Goal: Information Seeking & Learning: Learn about a topic

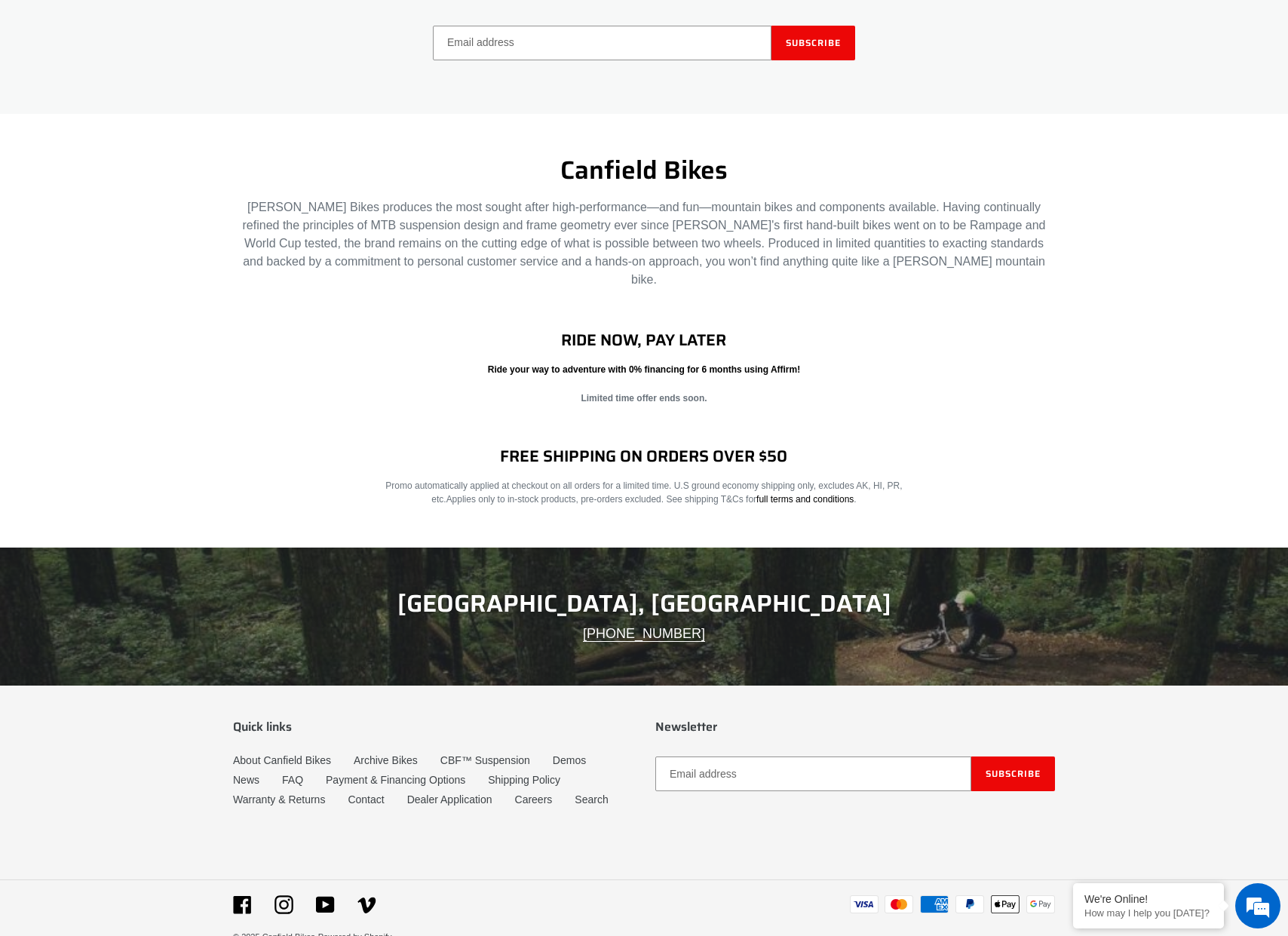
scroll to position [2452, 0]
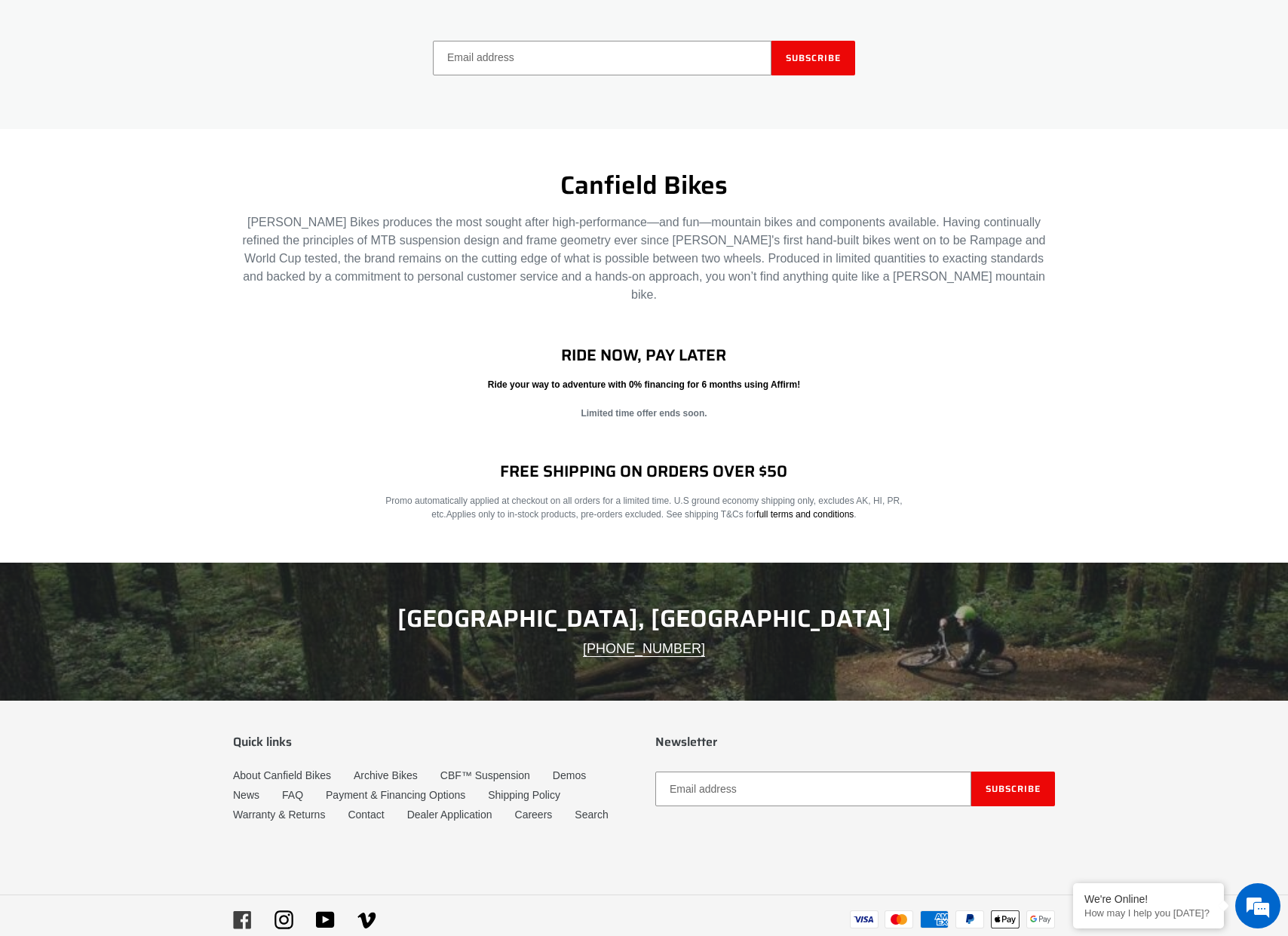
click at [239, 911] on icon at bounding box center [242, 919] width 18 height 18
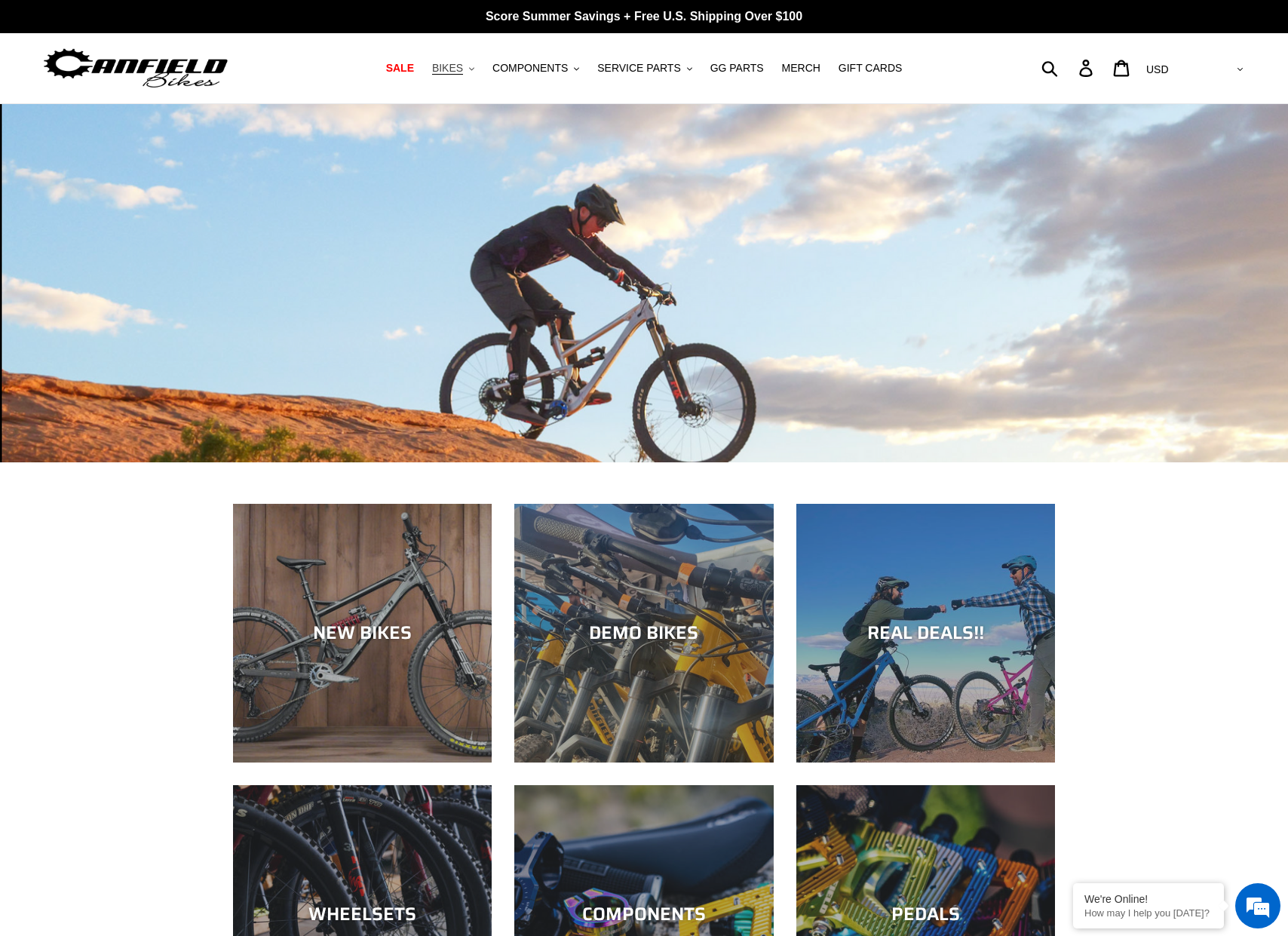
click at [460, 63] on span "BIKES" at bounding box center [448, 67] width 31 height 13
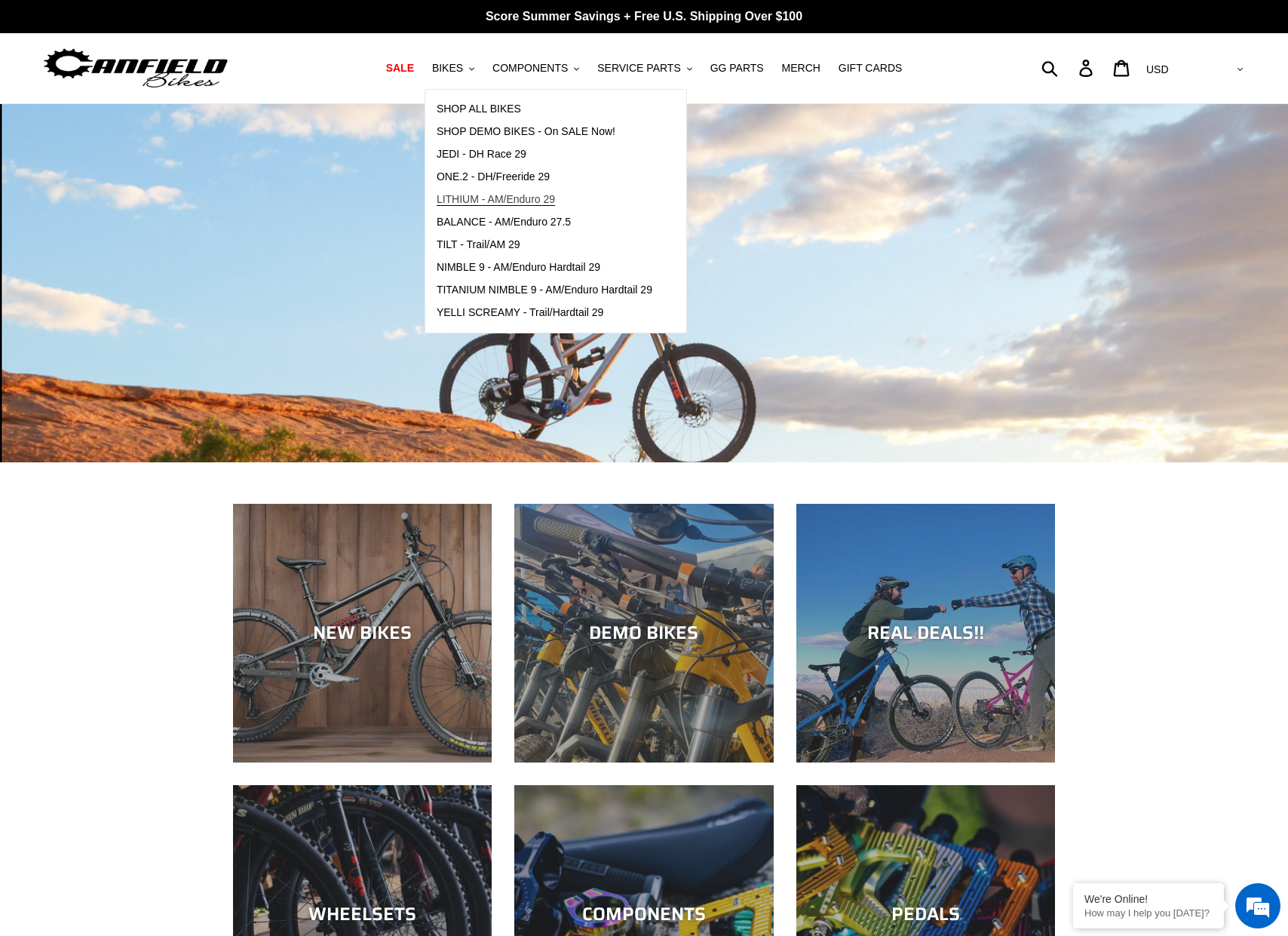
click at [494, 194] on span "LITHIUM - AM/Enduro 29" at bounding box center [496, 199] width 119 height 13
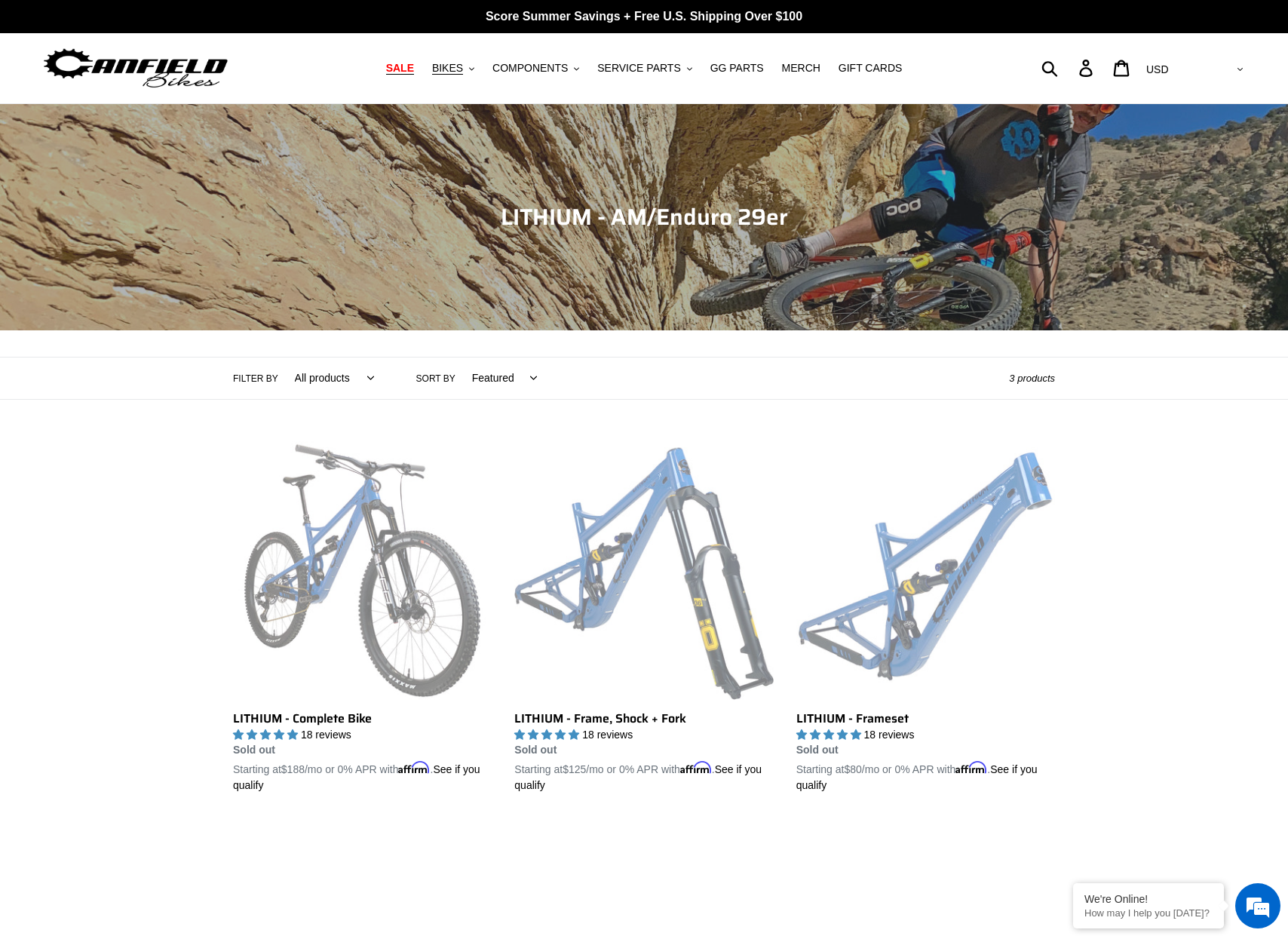
click at [409, 68] on span "SALE" at bounding box center [399, 67] width 28 height 13
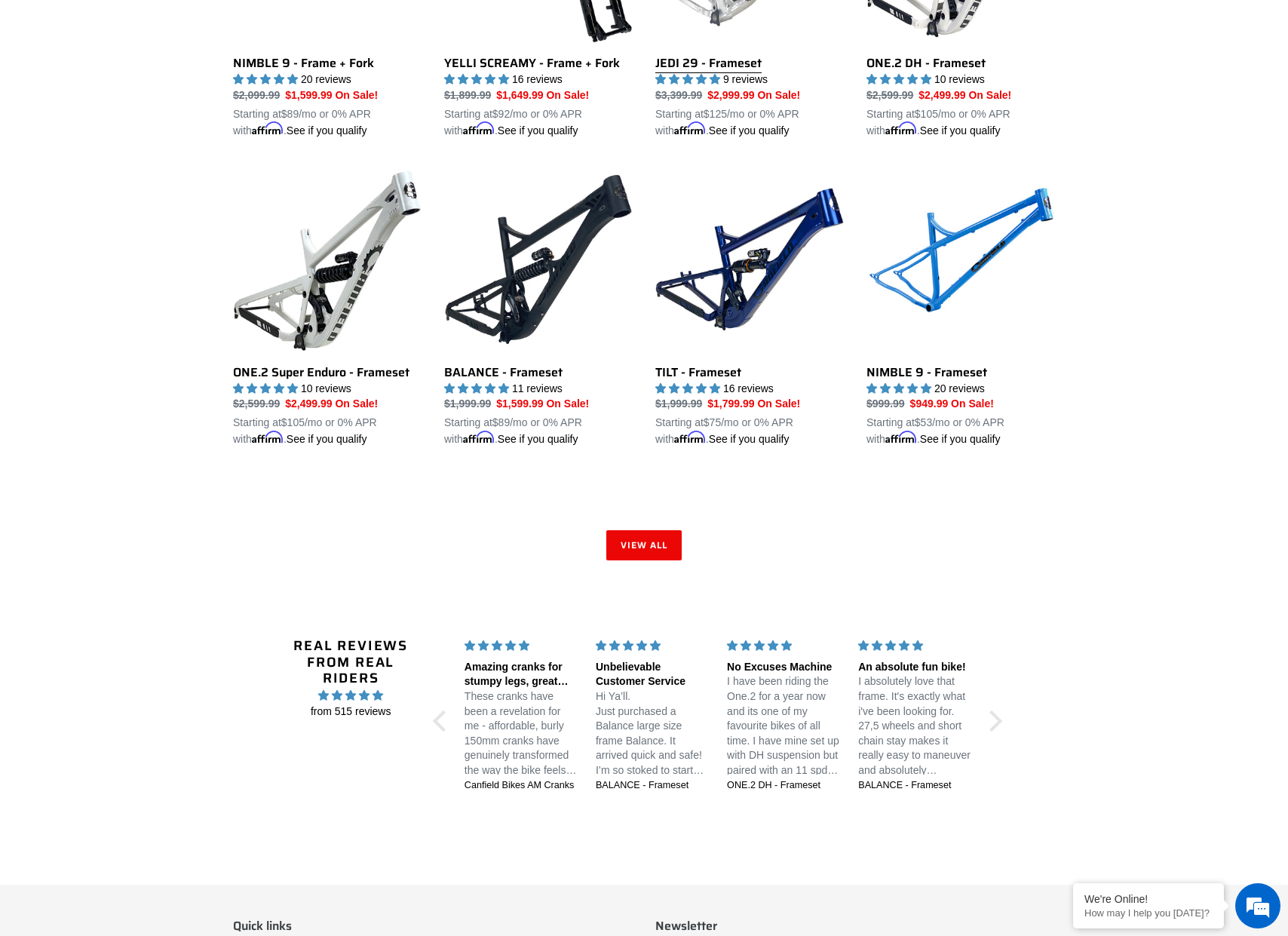
scroll to position [2373, 0]
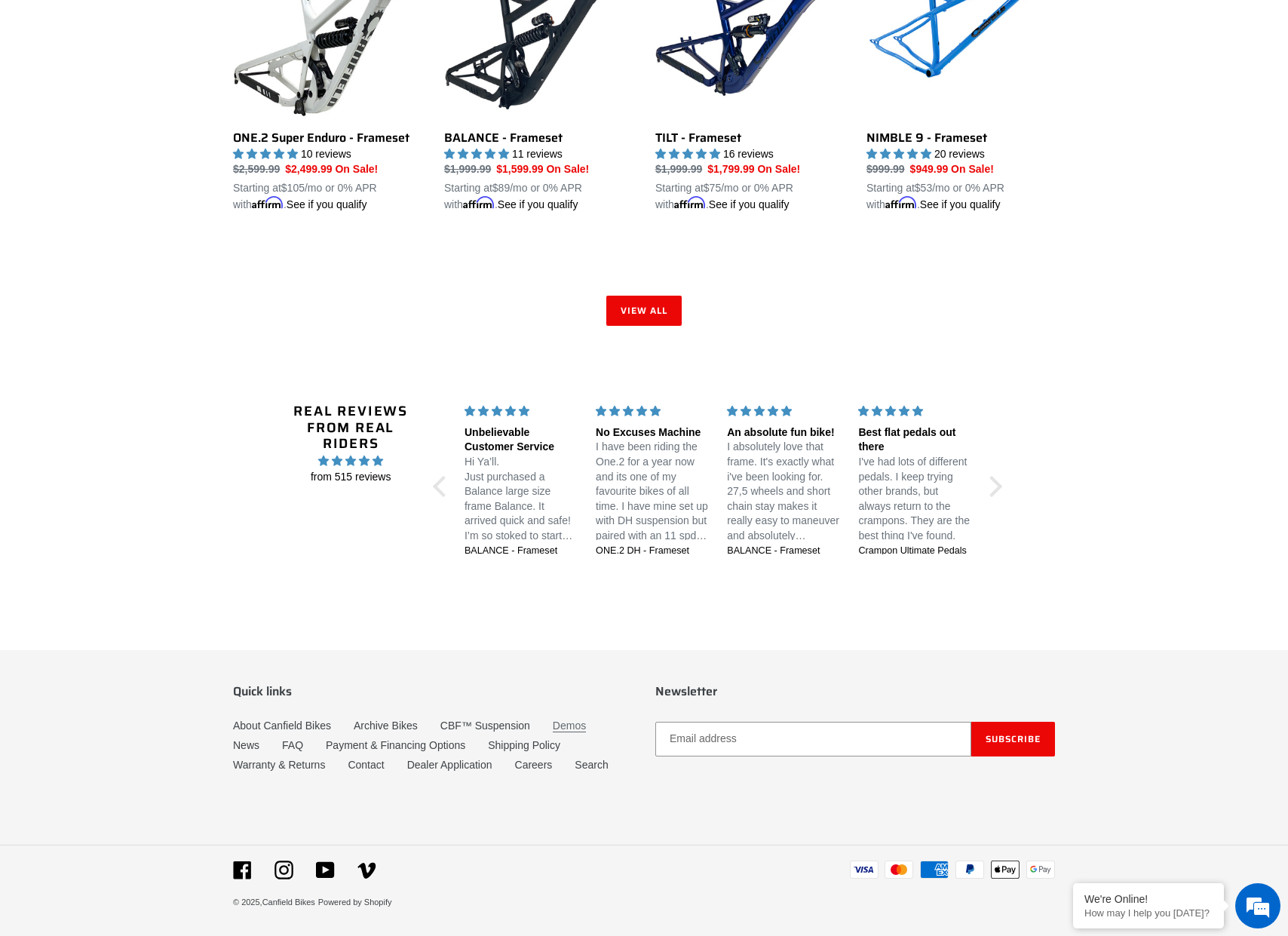
click at [561, 724] on link "Demos" at bounding box center [570, 726] width 33 height 13
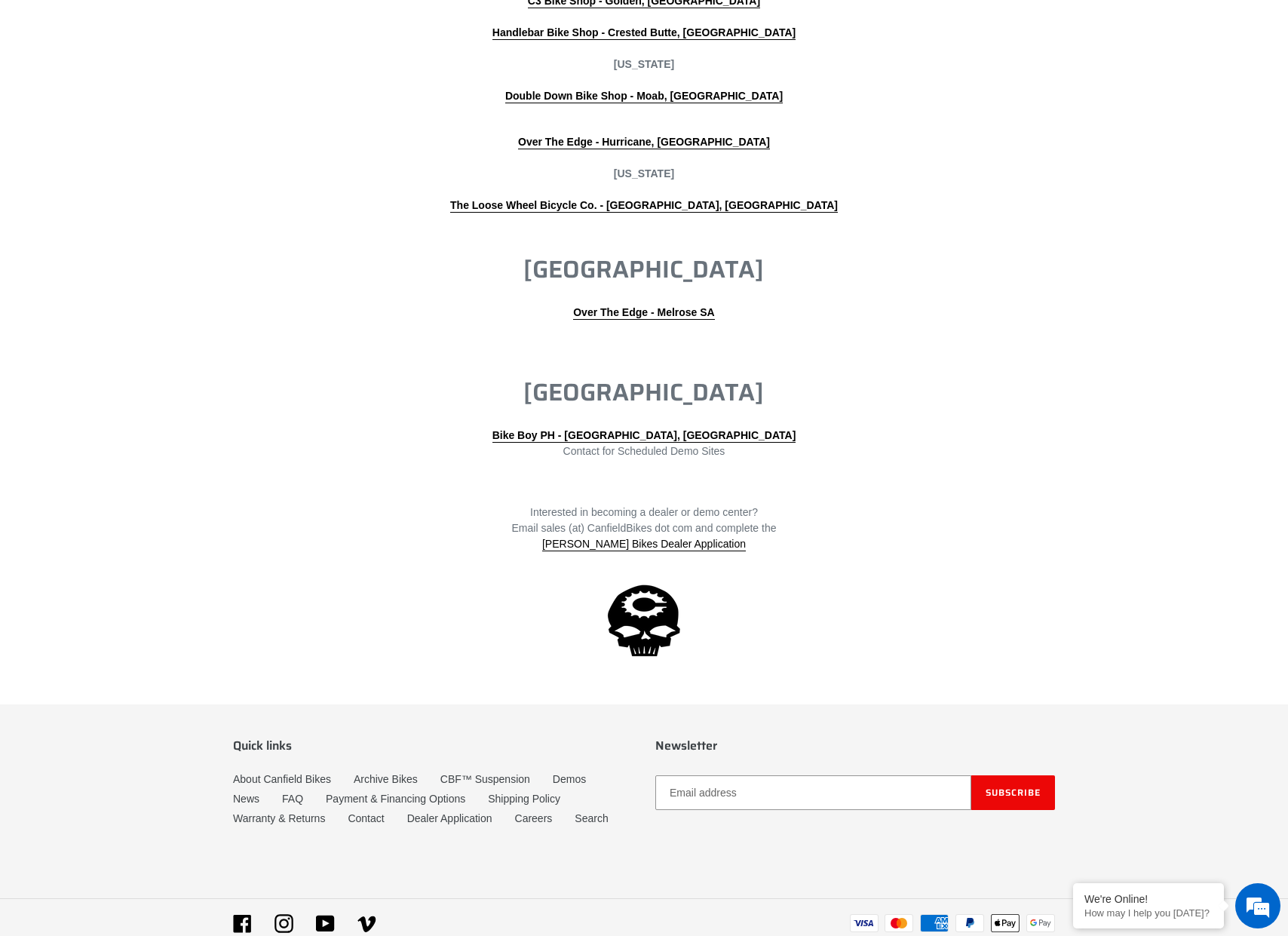
scroll to position [3221, 0]
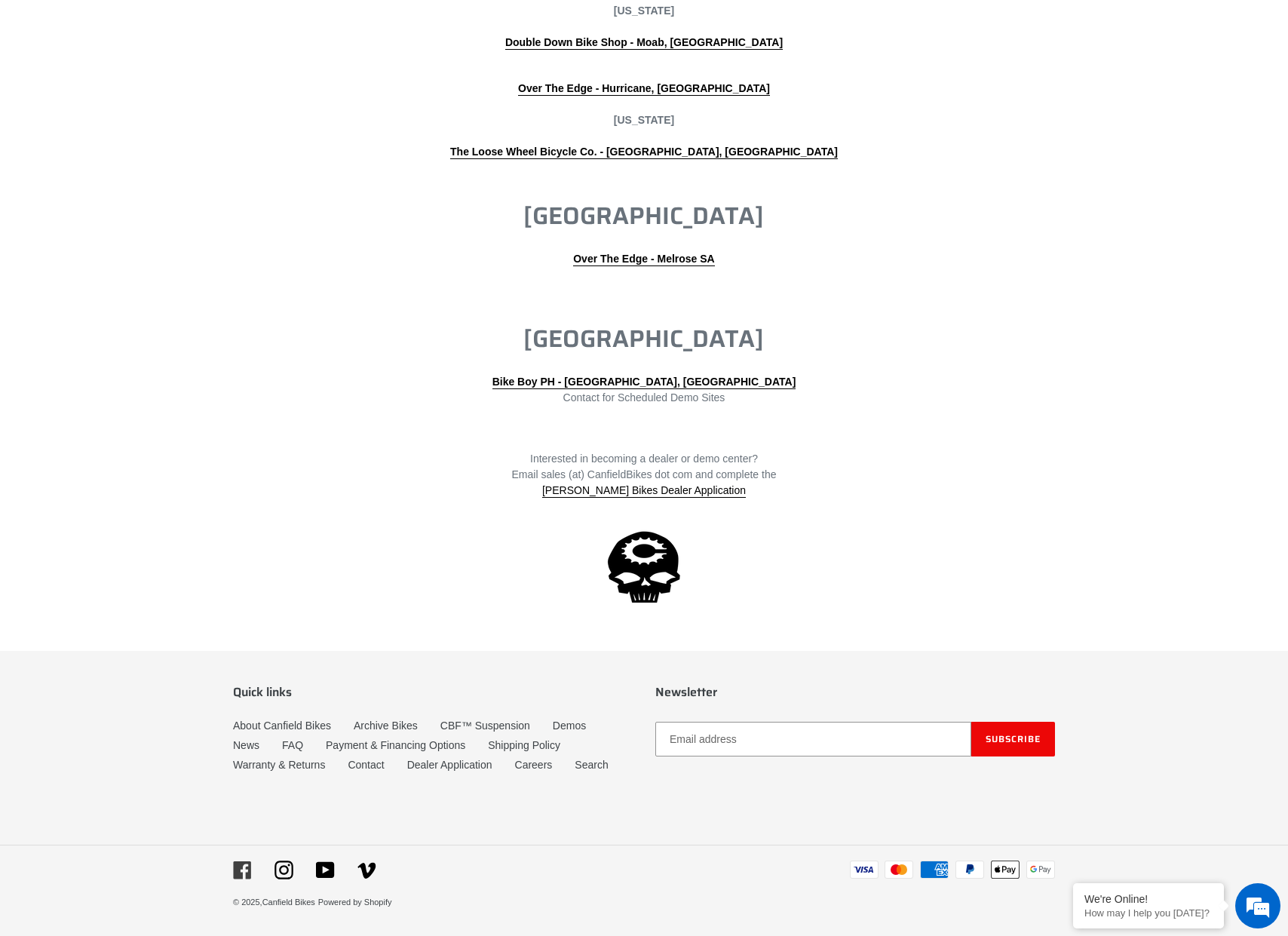
click at [242, 873] on icon at bounding box center [242, 870] width 18 height 18
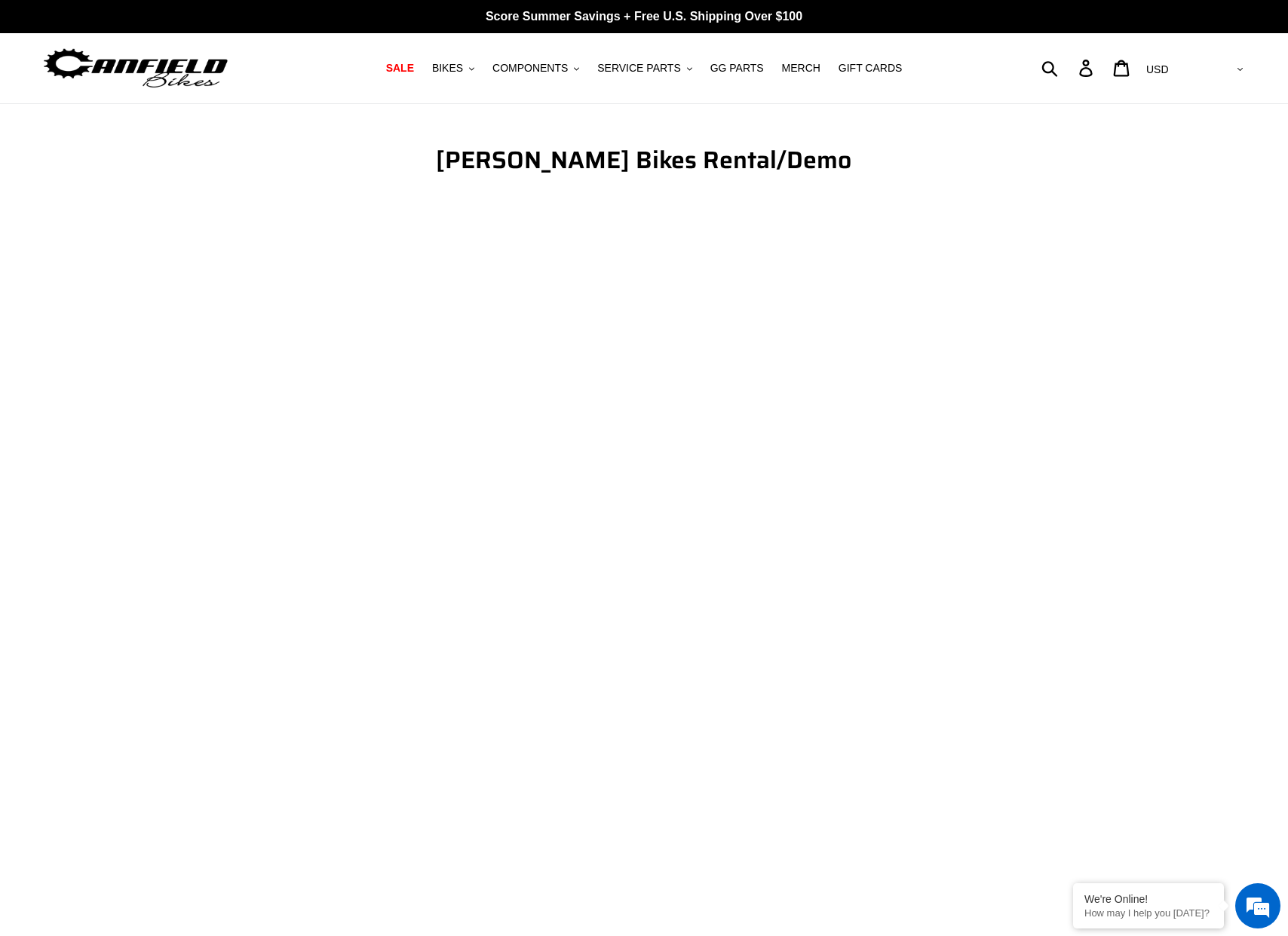
scroll to position [3221, 0]
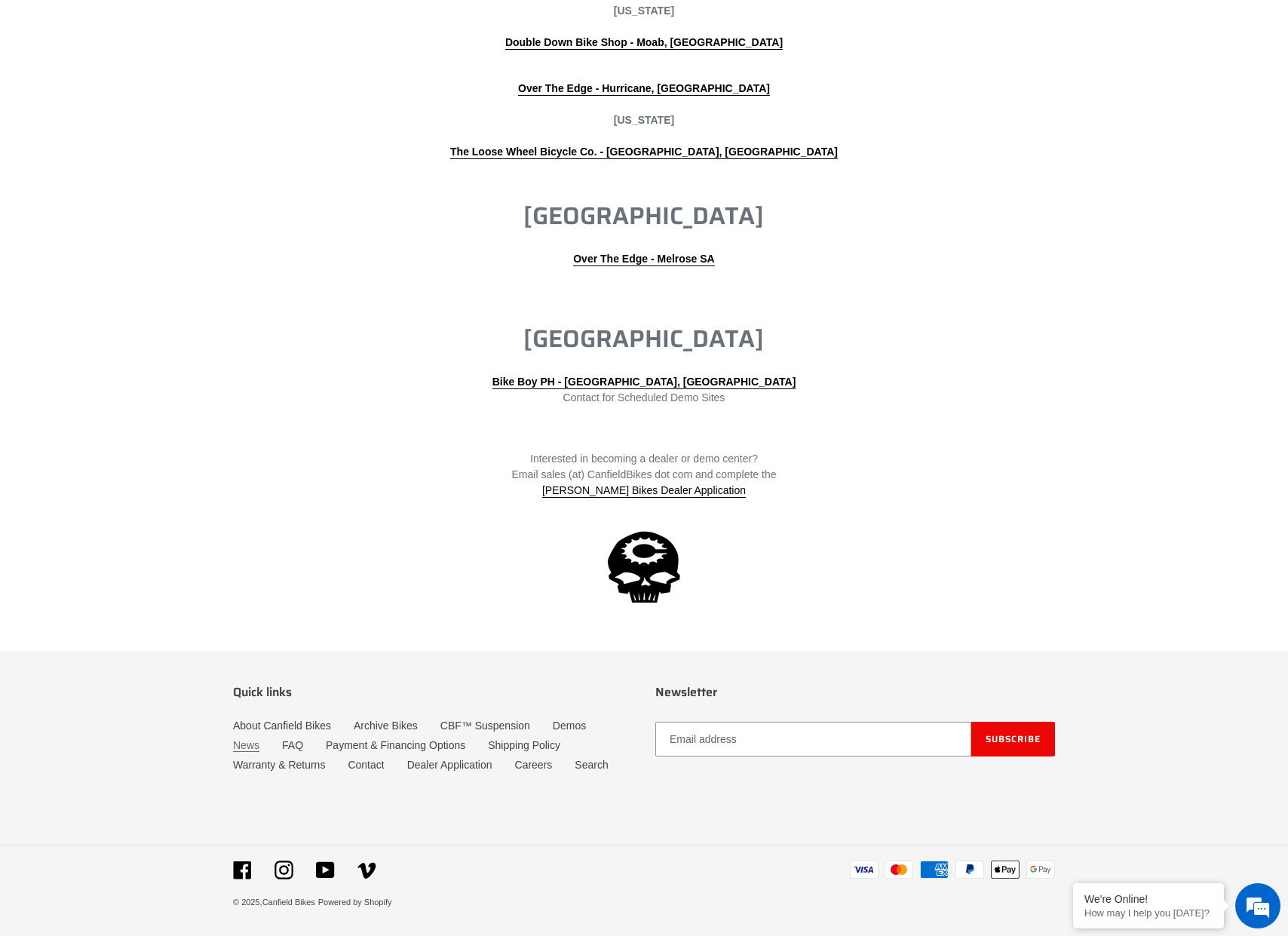
click at [248, 747] on link "News" at bounding box center [246, 745] width 26 height 13
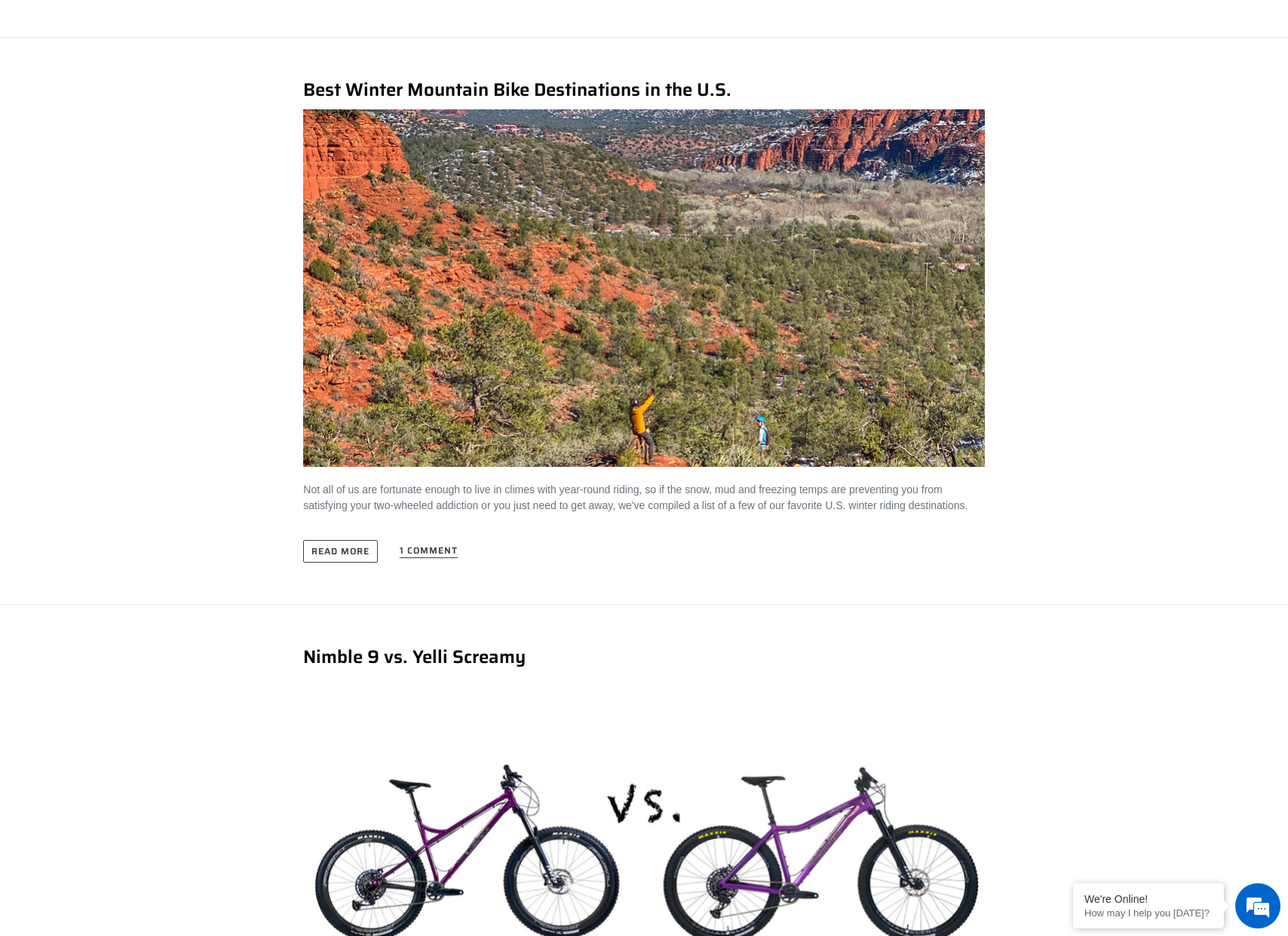
scroll to position [5054, 0]
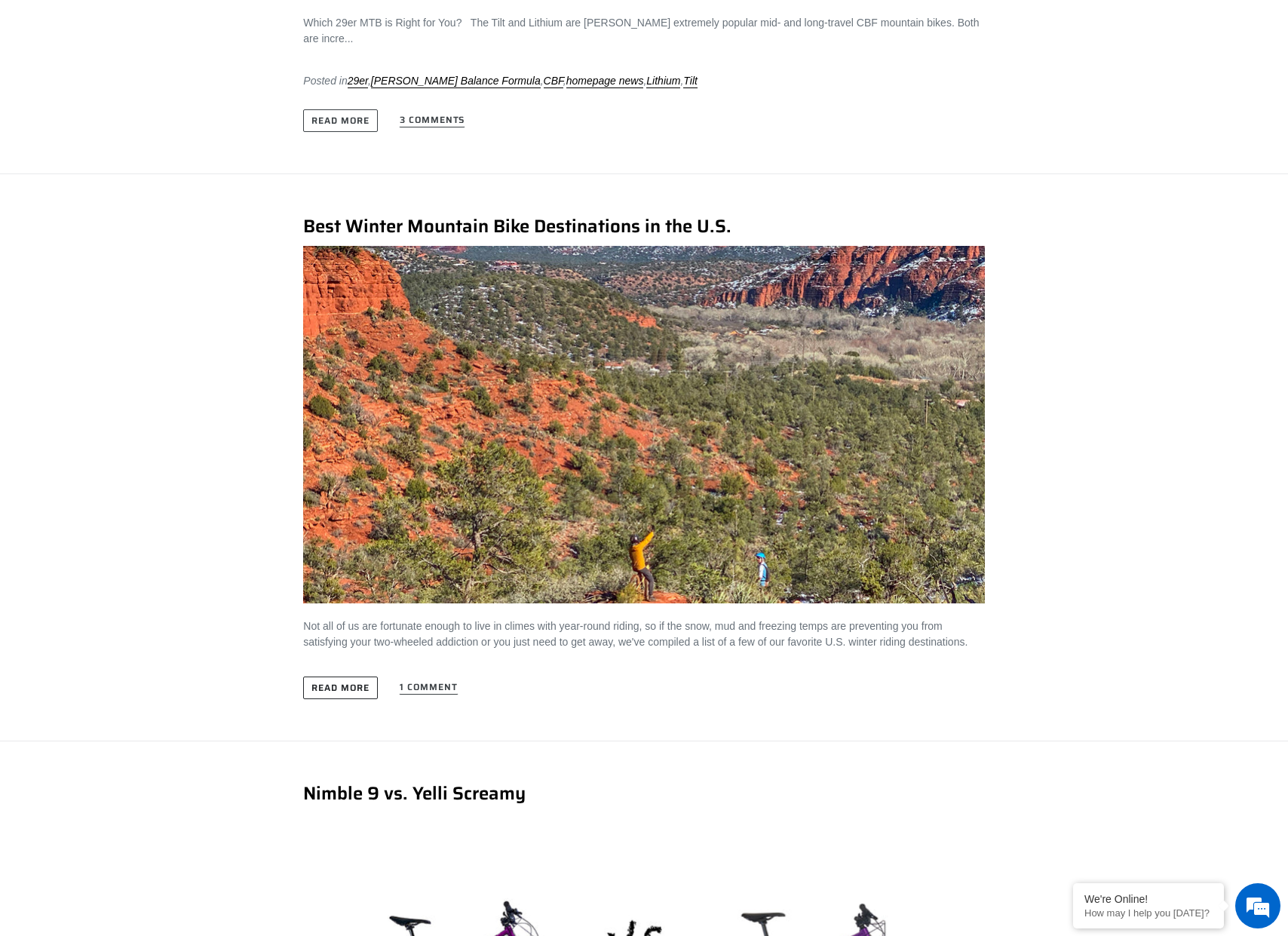
click at [346, 682] on link "Read more" at bounding box center [340, 687] width 75 height 22
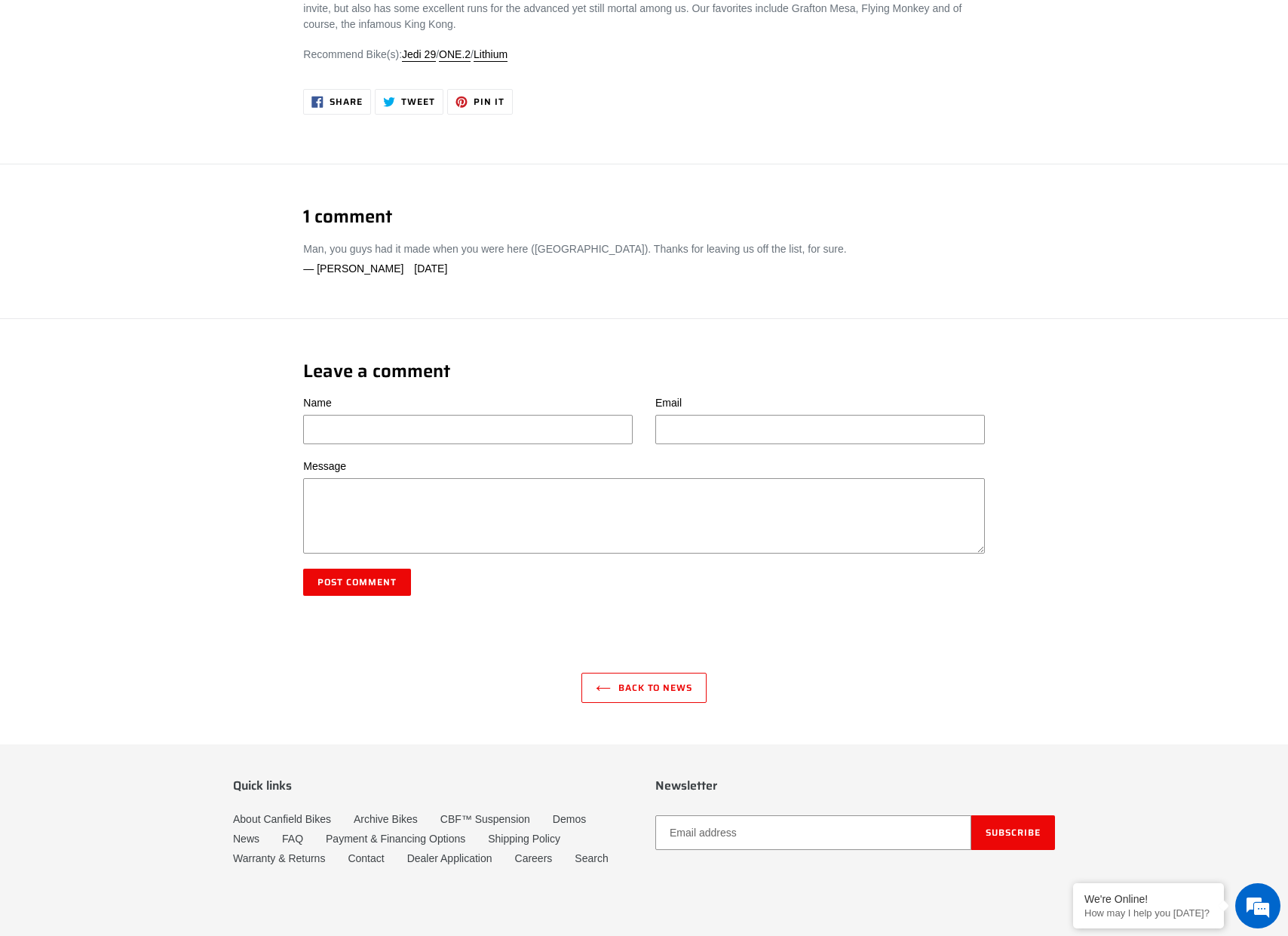
scroll to position [5983, 0]
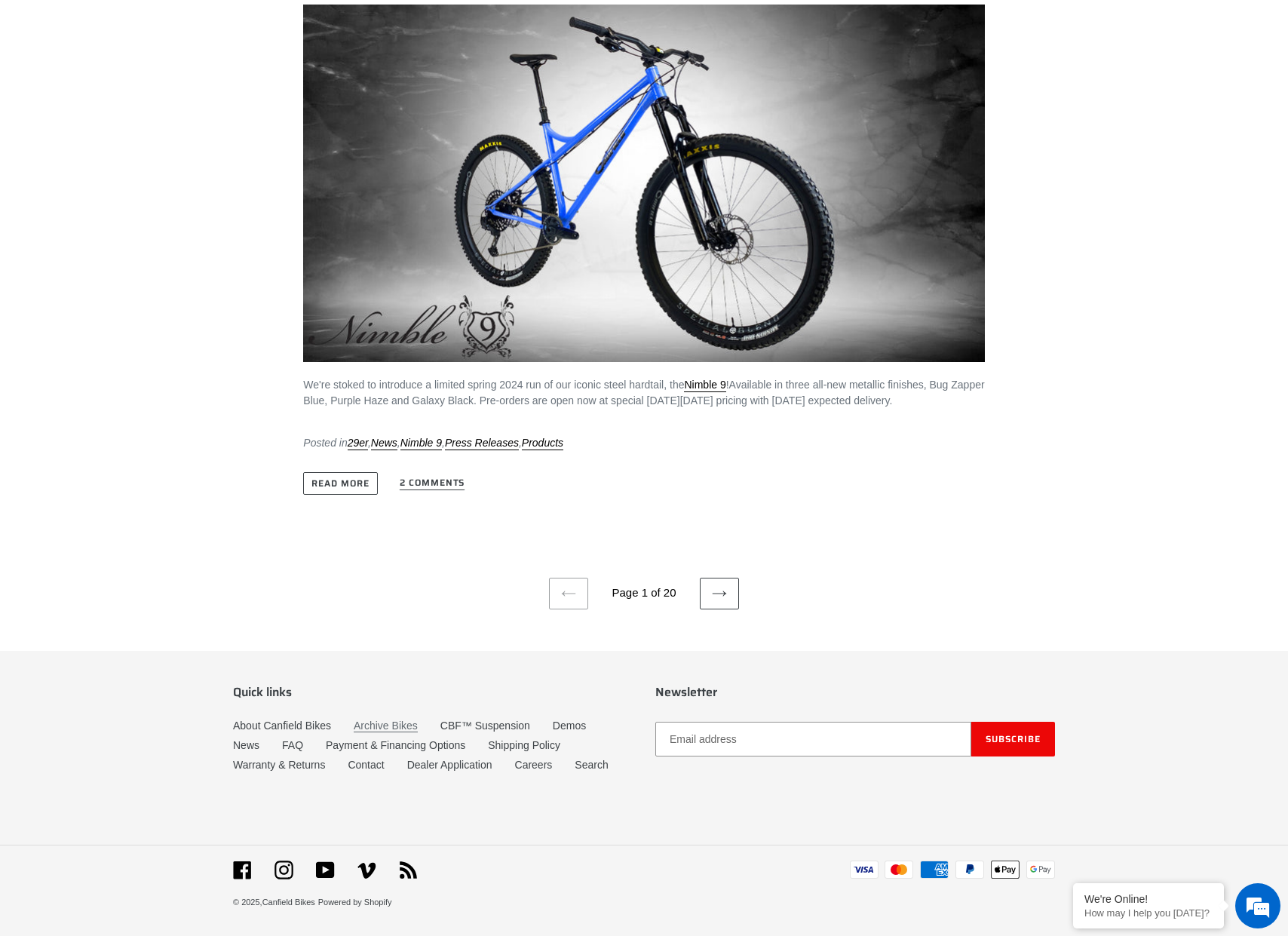
click at [368, 728] on link "Archive Bikes" at bounding box center [386, 726] width 64 height 13
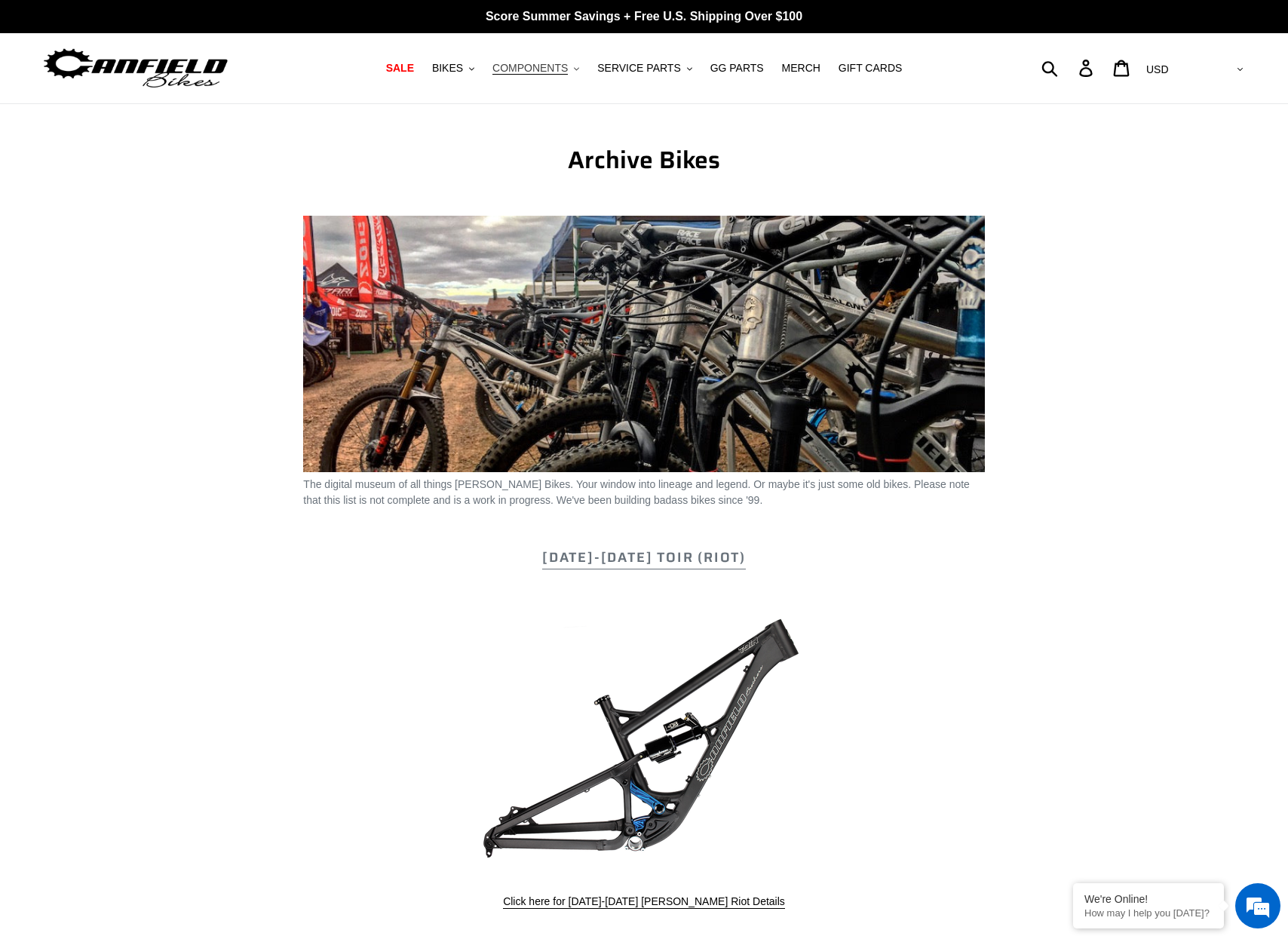
click at [517, 63] on span "COMPONENTS" at bounding box center [530, 67] width 75 height 13
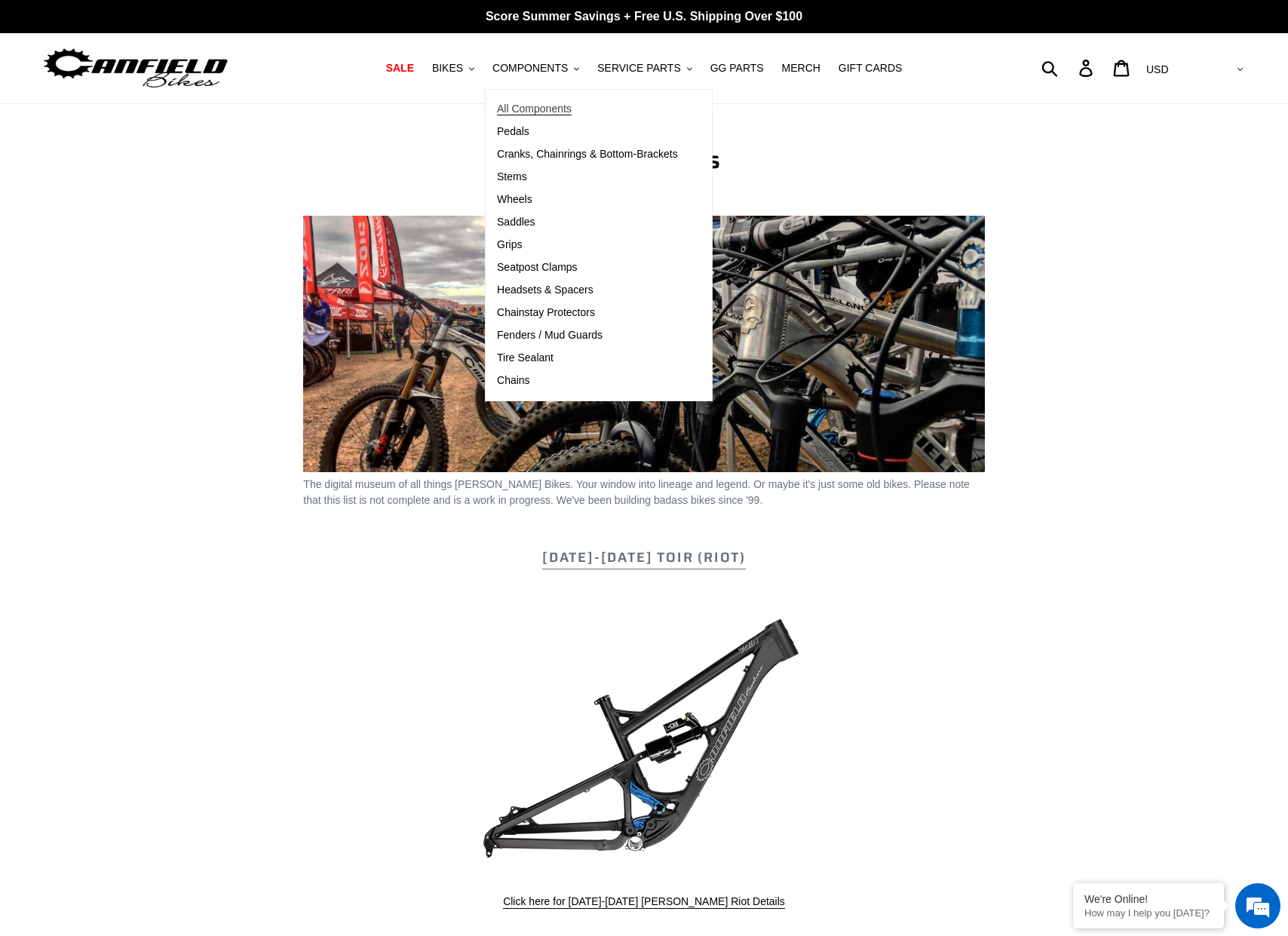
click at [506, 105] on span "All Components" at bounding box center [534, 108] width 75 height 13
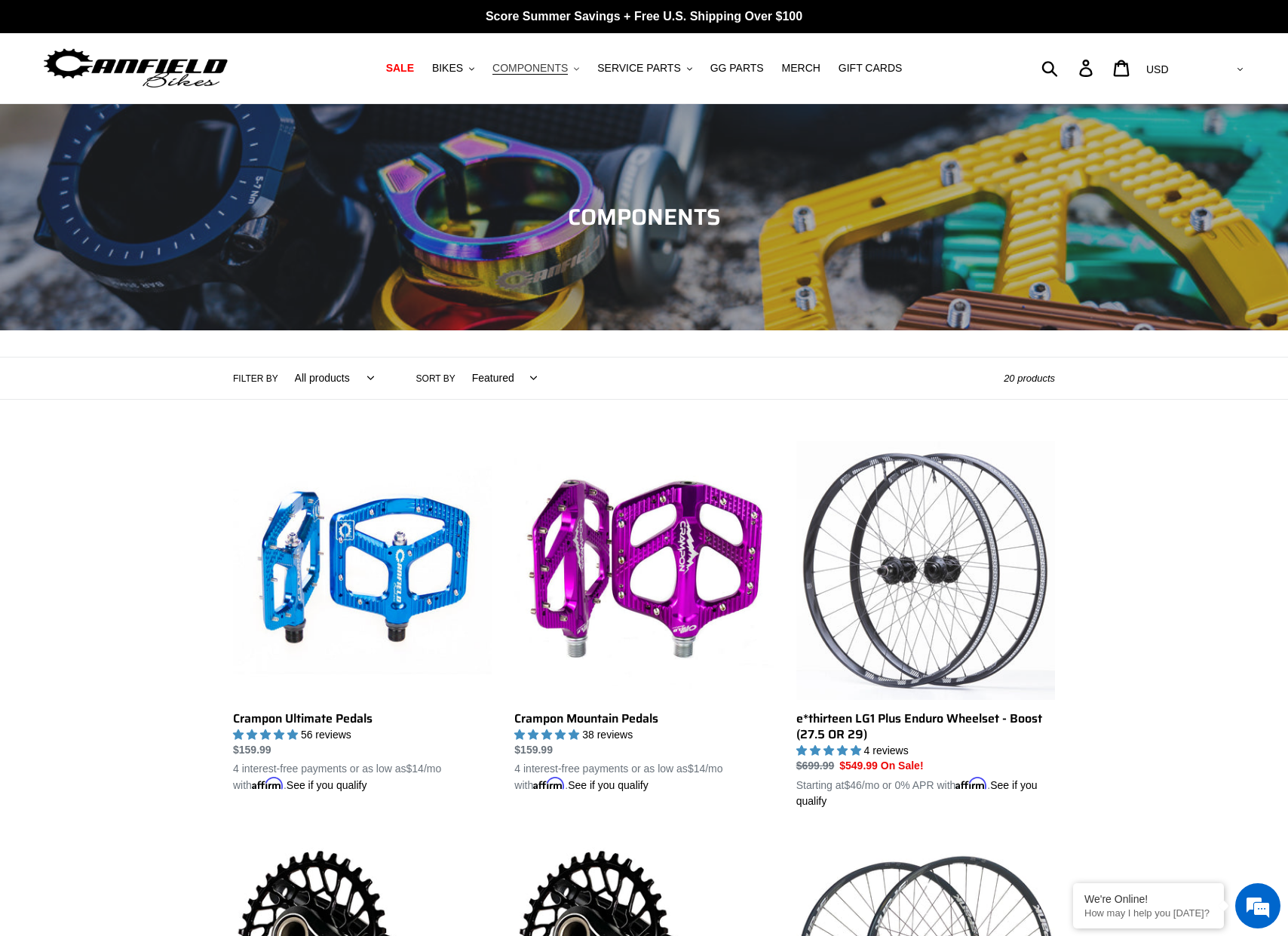
click at [565, 65] on span "COMPONENTS" at bounding box center [530, 67] width 75 height 13
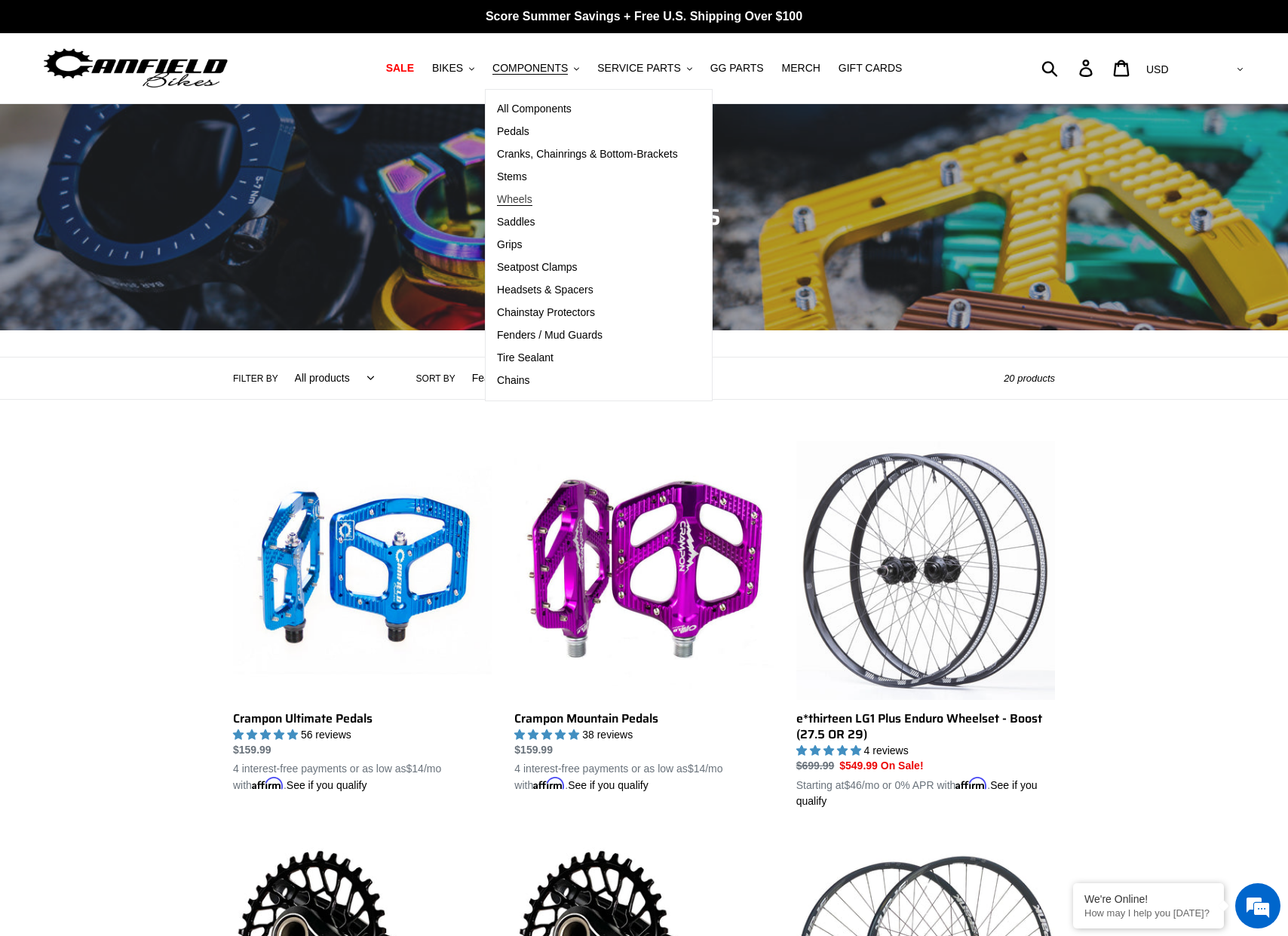
click at [523, 198] on span "Wheels" at bounding box center [514, 199] width 35 height 13
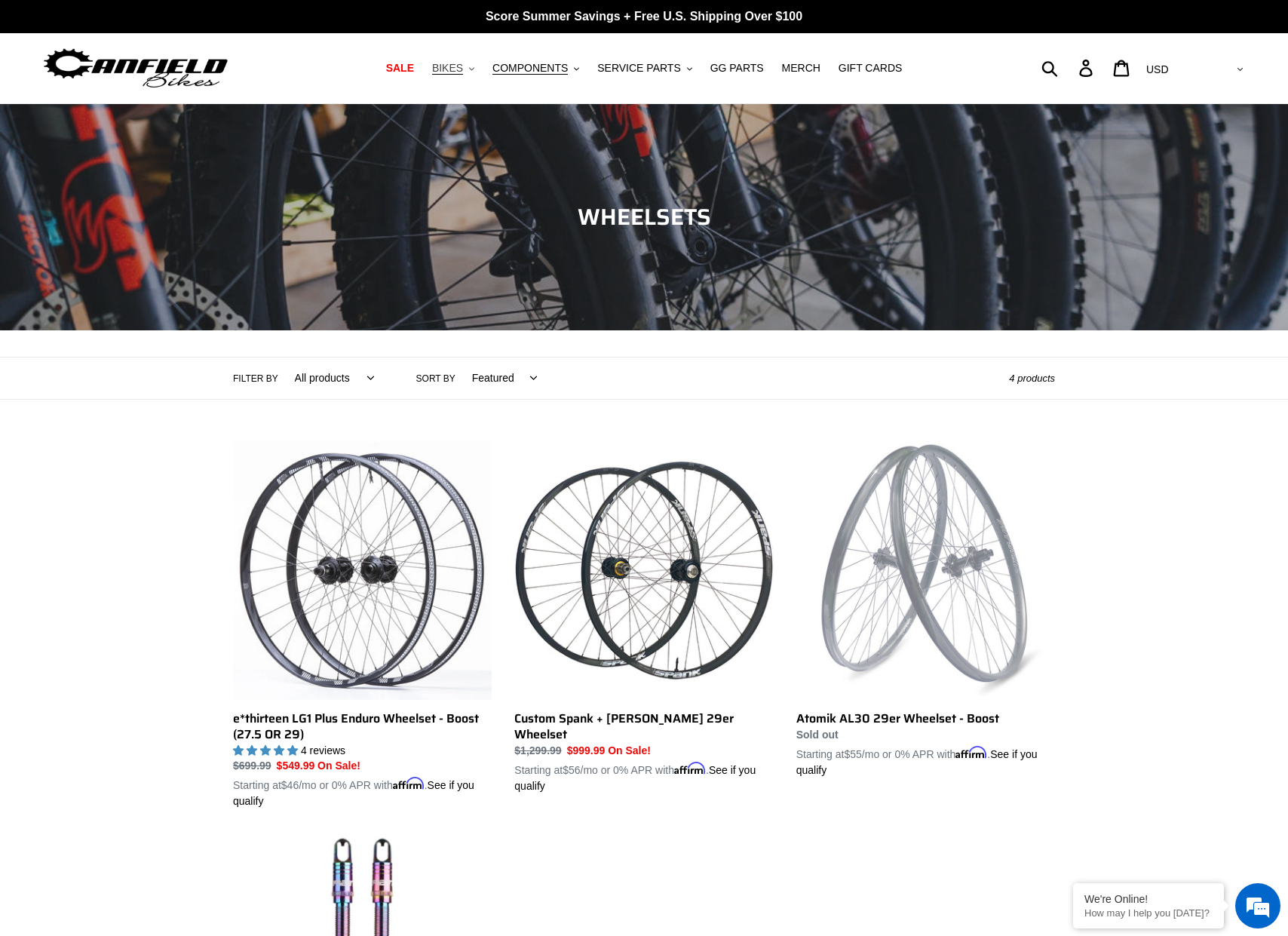
click at [450, 67] on span "BIKES" at bounding box center [448, 67] width 31 height 13
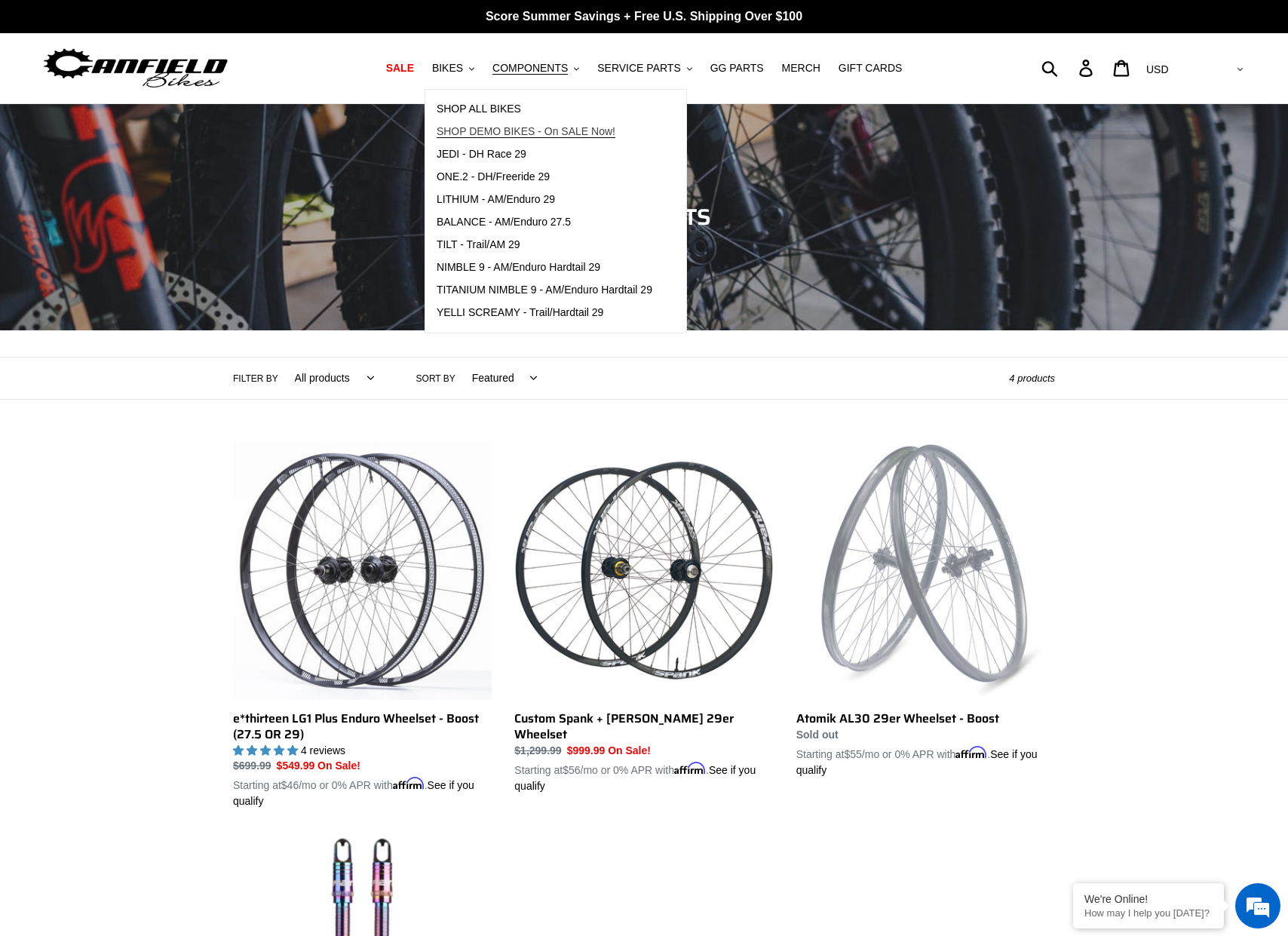
click at [505, 129] on span "SHOP DEMO BIKES - On SALE Now!" at bounding box center [525, 131] width 178 height 13
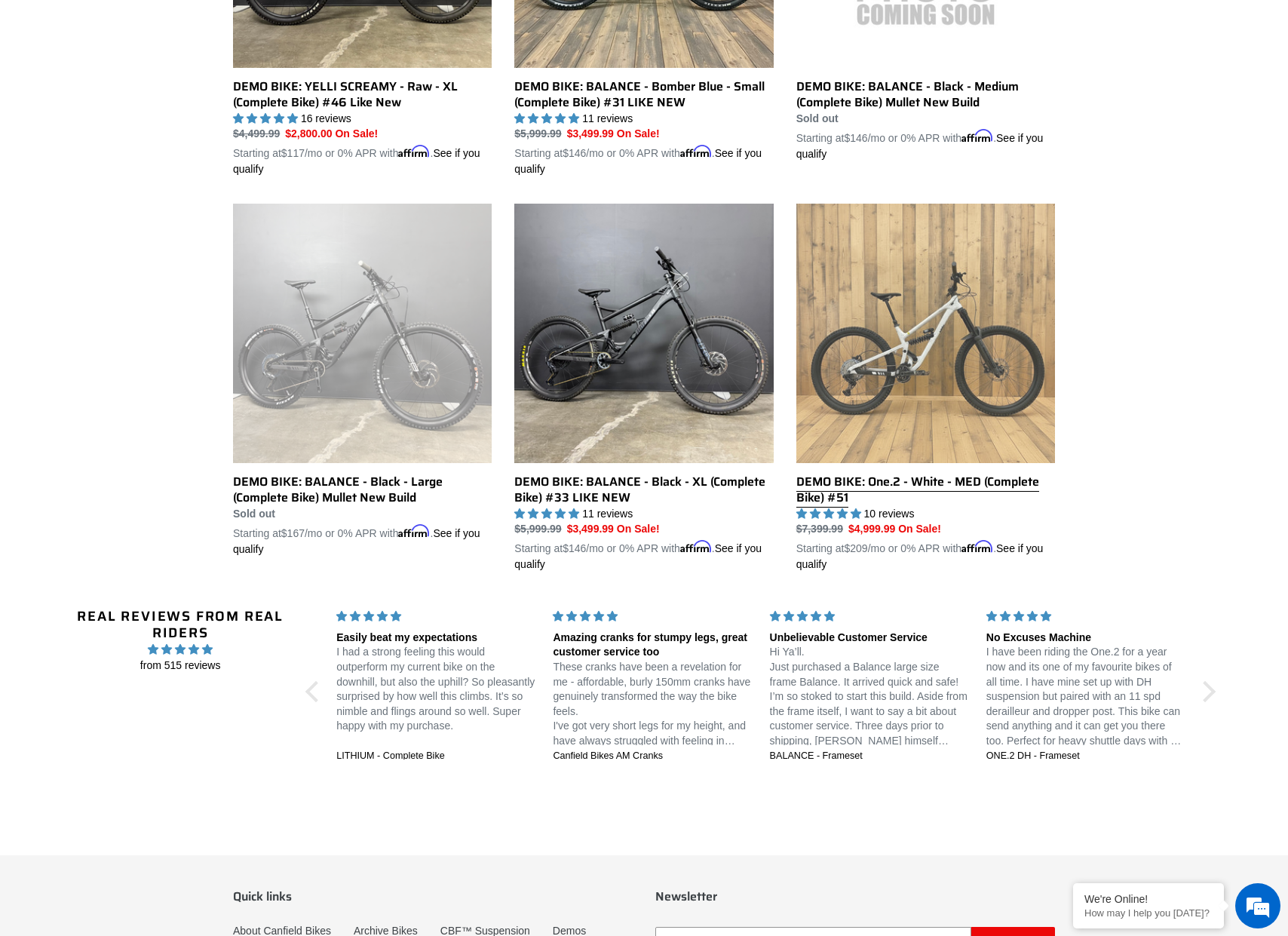
scroll to position [1017, 0]
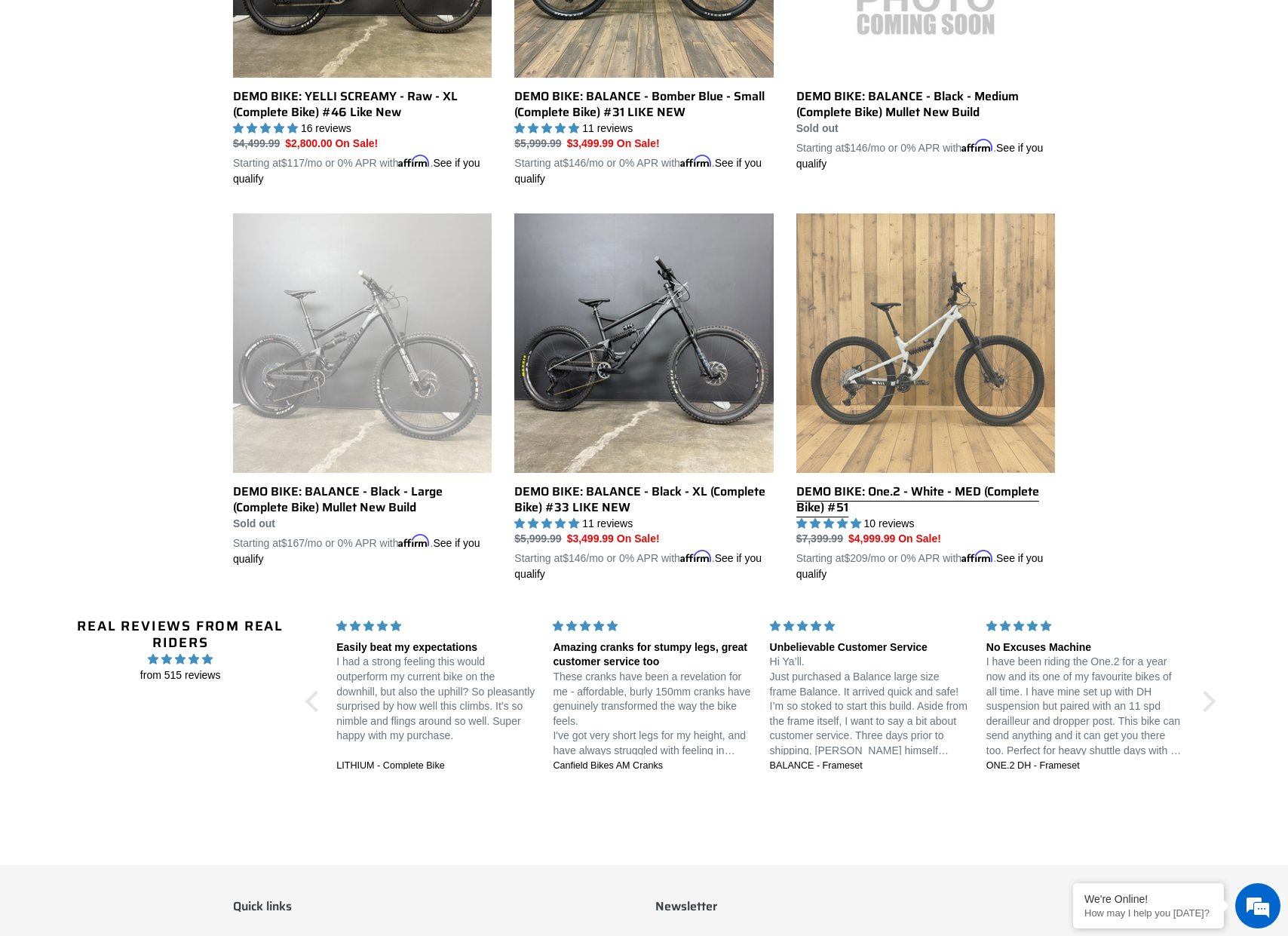
click at [925, 371] on link "DEMO BIKE: One.2 - White - MED (Complete Bike) #51" at bounding box center [927, 397] width 259 height 369
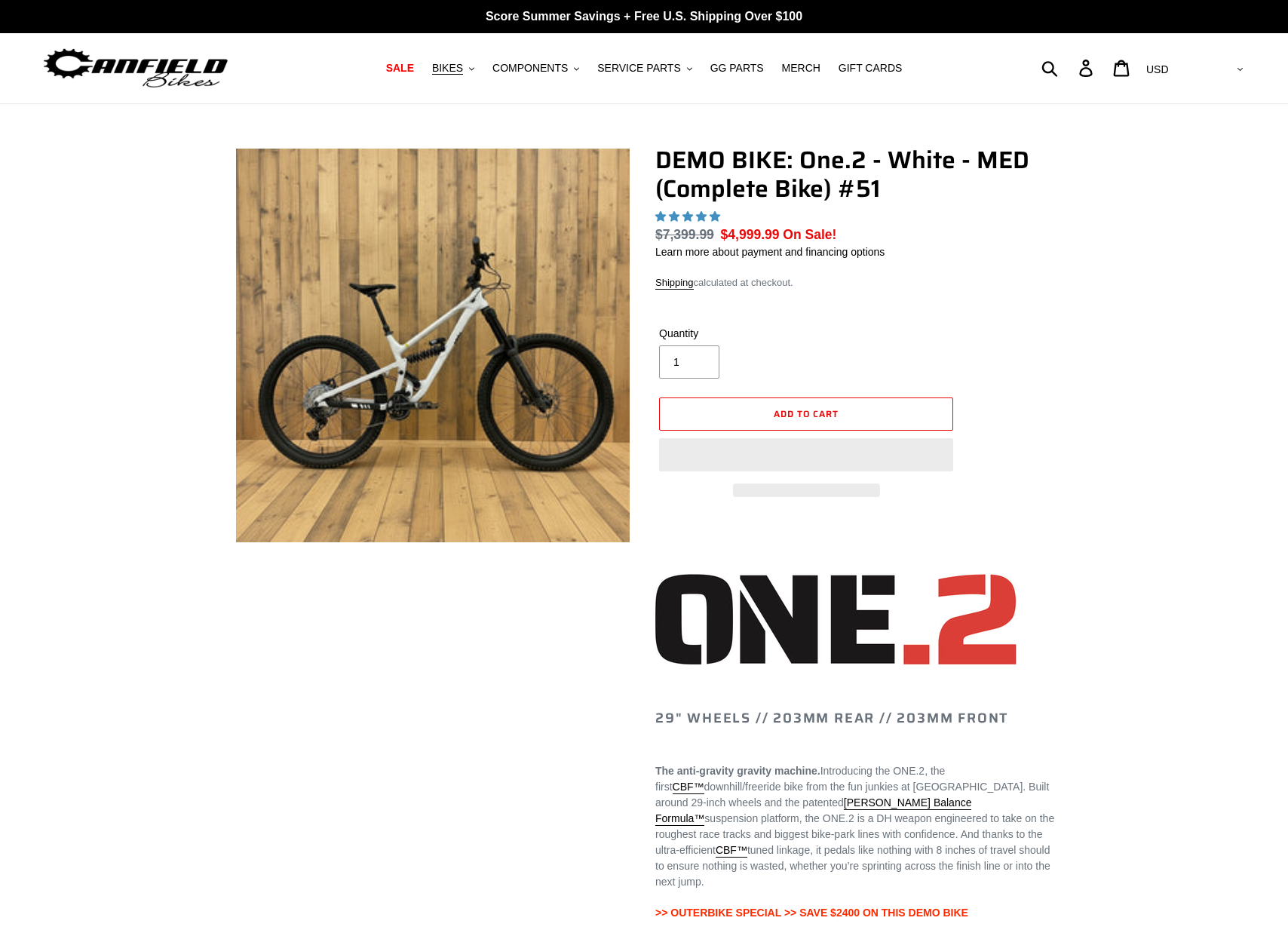
select select "highest-rating"
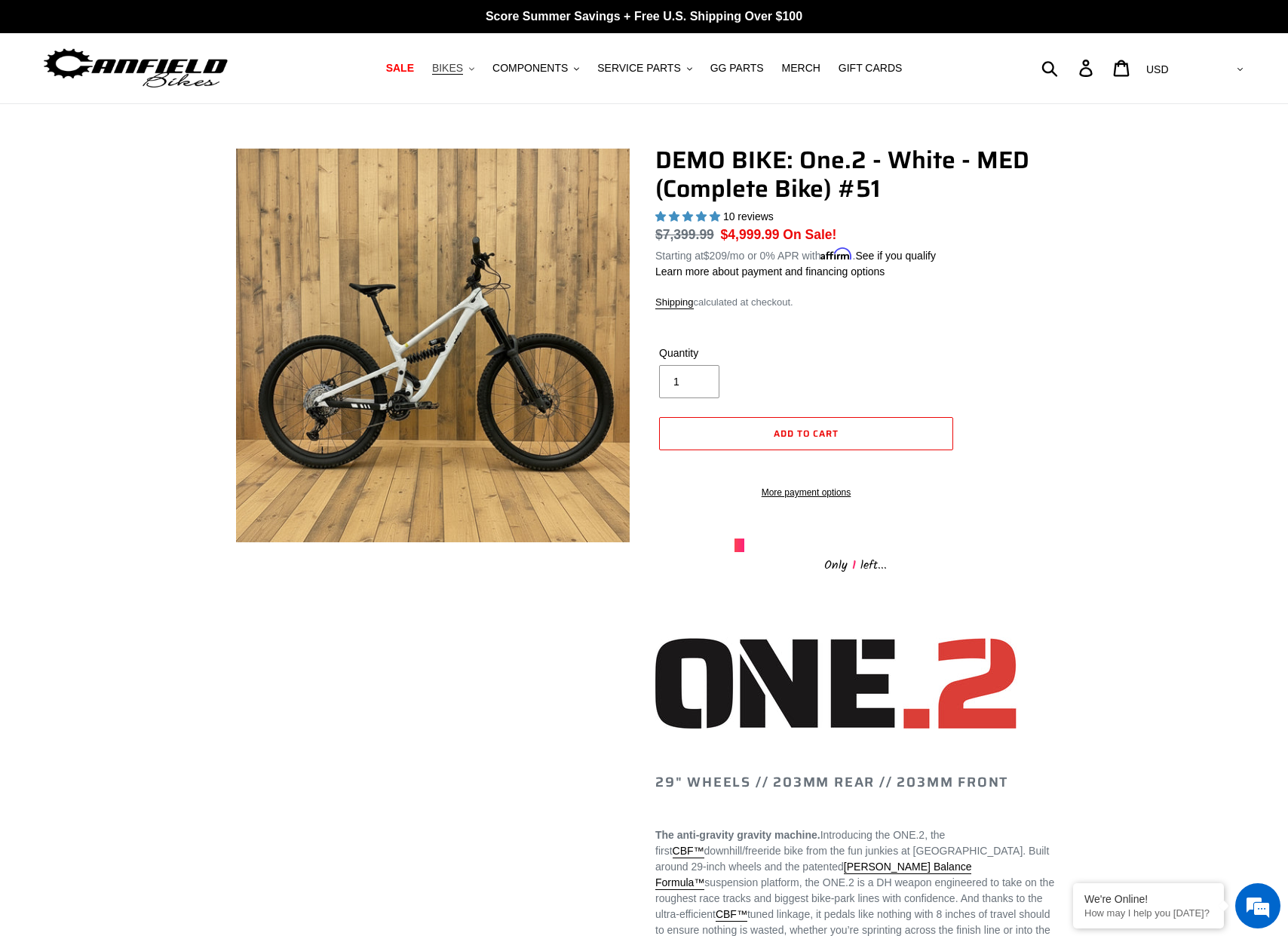
click at [463, 67] on span "BIKES" at bounding box center [448, 67] width 31 height 13
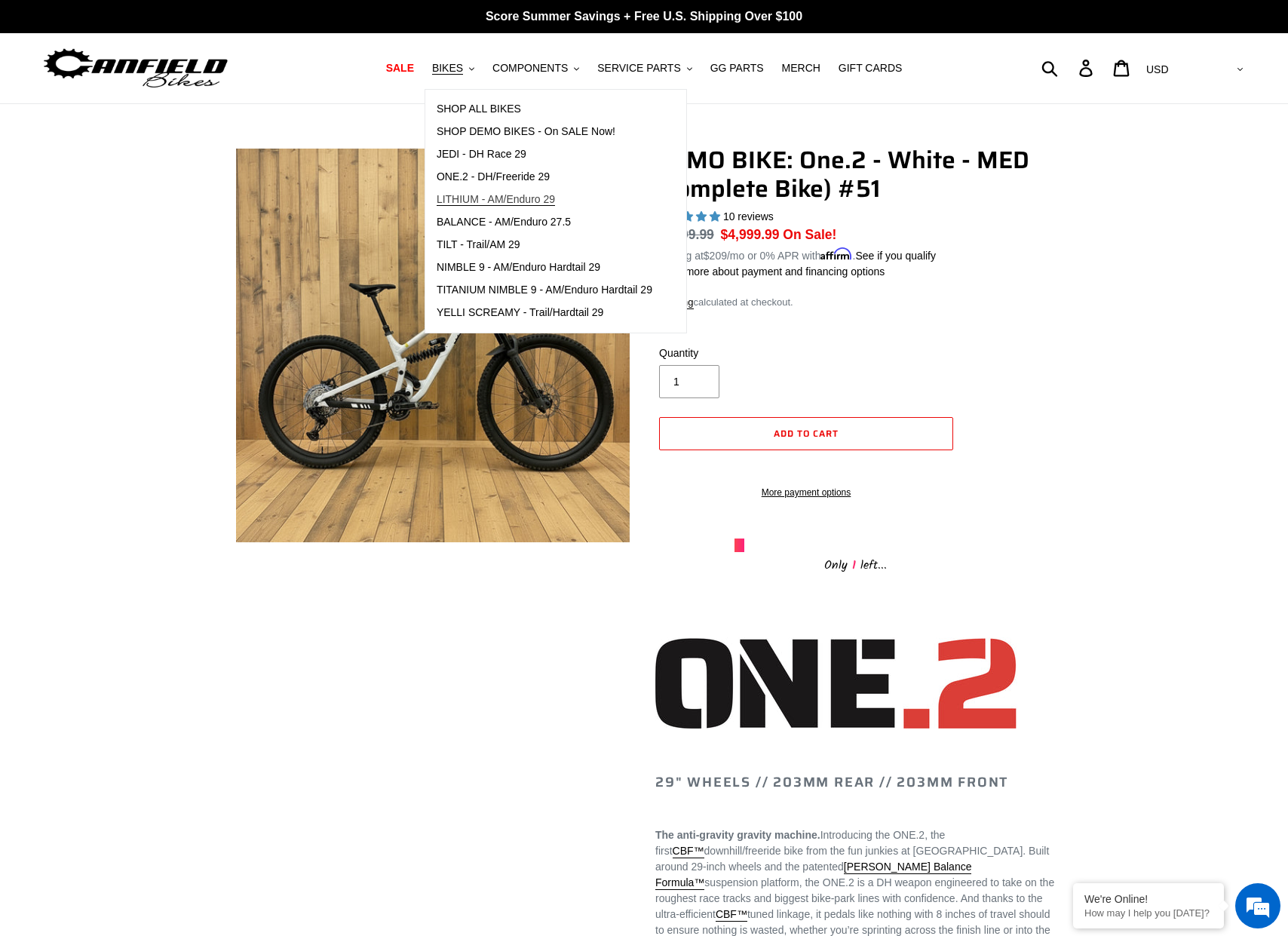
click at [486, 206] on link "LITHIUM - AM/Enduro 29" at bounding box center [545, 200] width 239 height 22
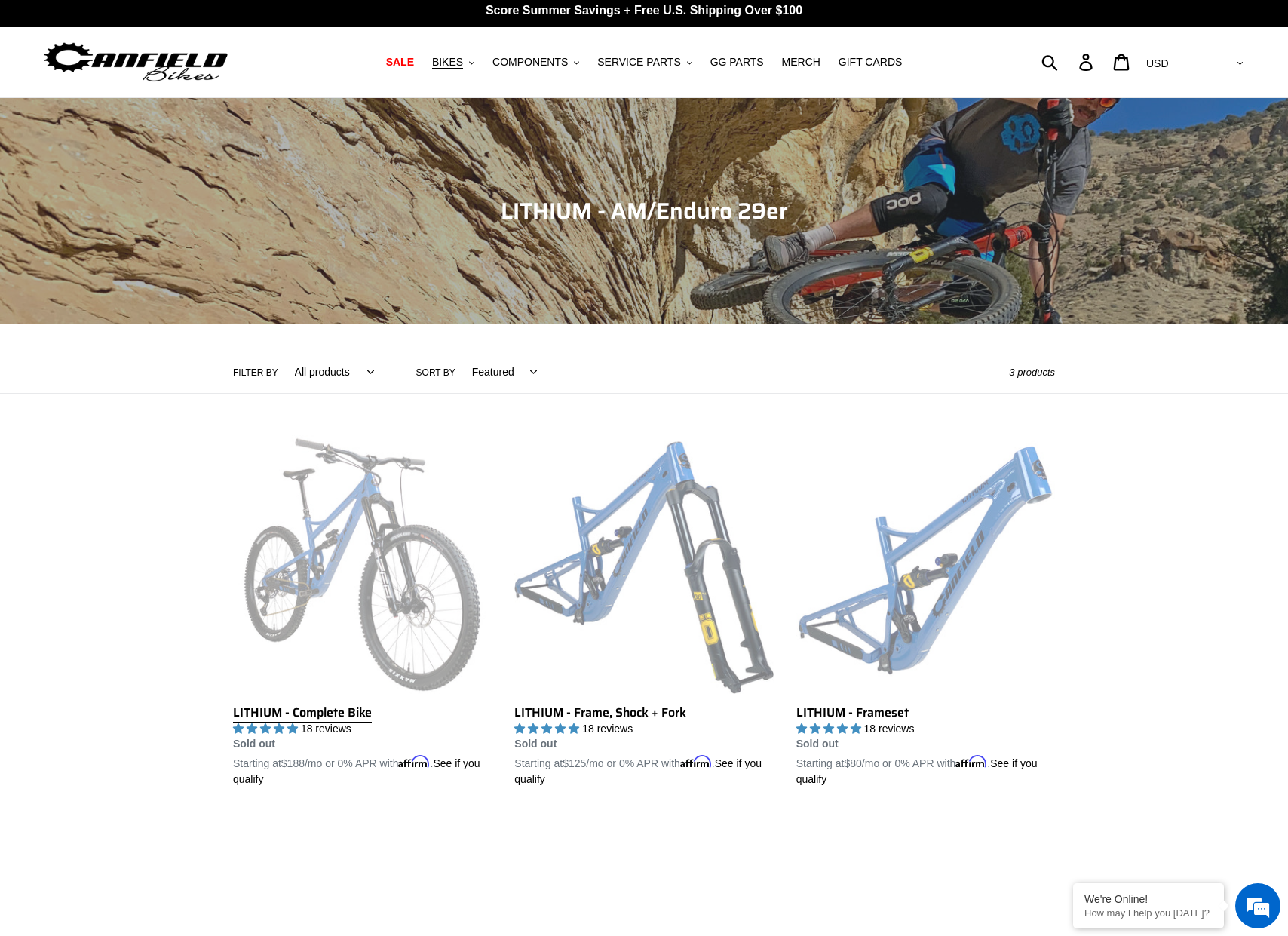
click at [285, 538] on link "LITHIUM - Complete Bike" at bounding box center [362, 612] width 259 height 353
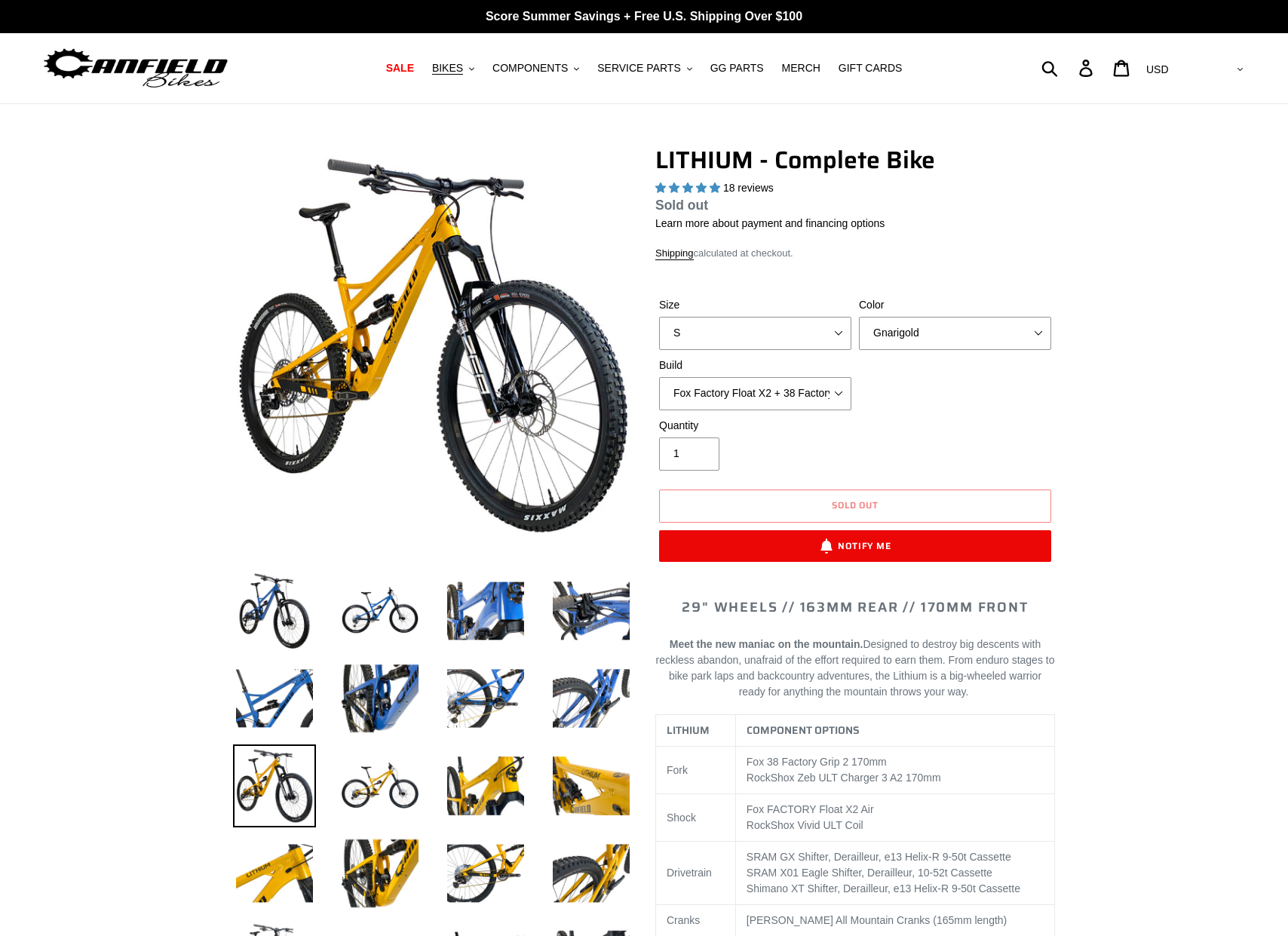
select select "highest-rating"
click at [399, 619] on img at bounding box center [380, 611] width 83 height 83
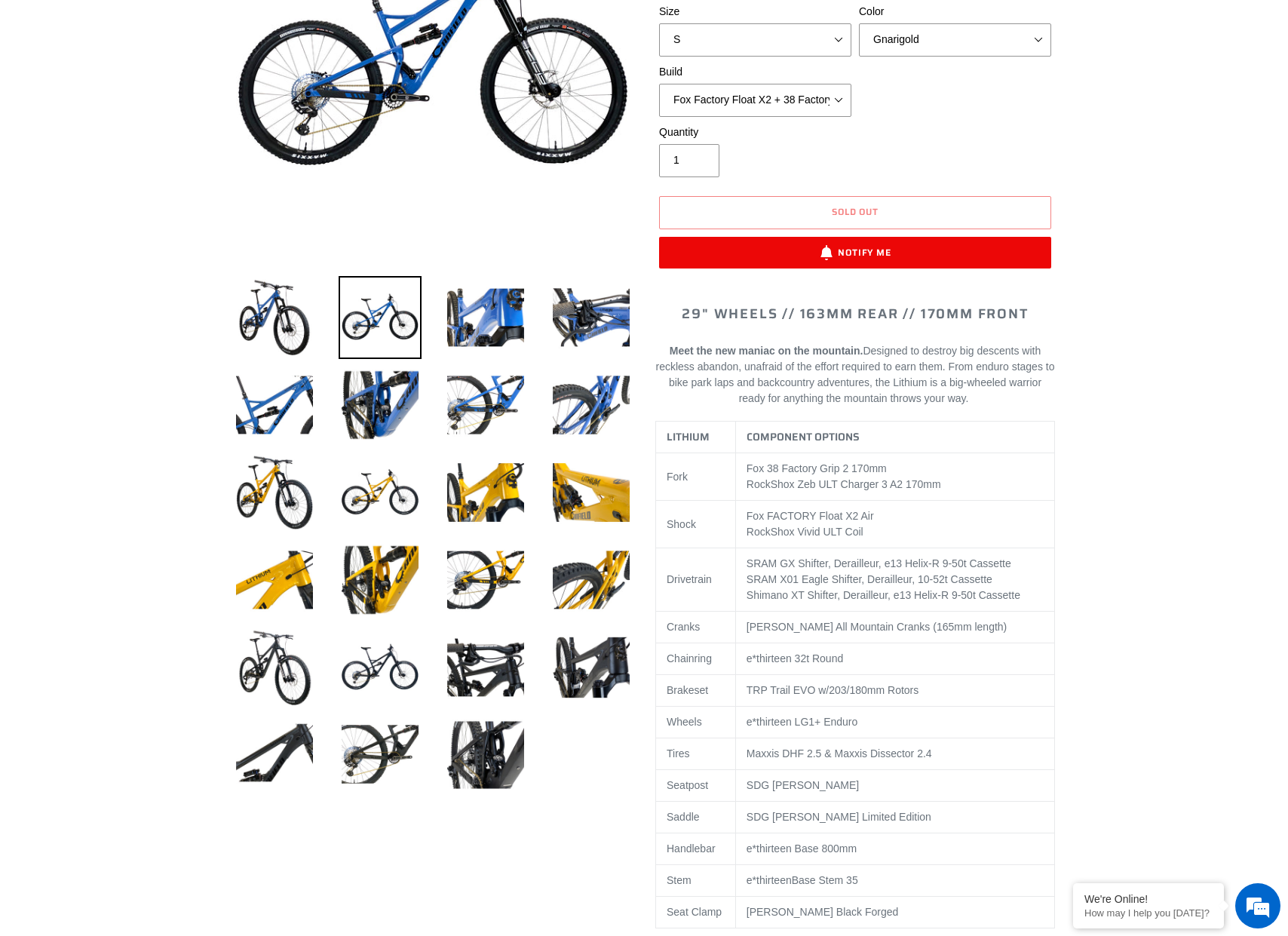
scroll to position [368, 0]
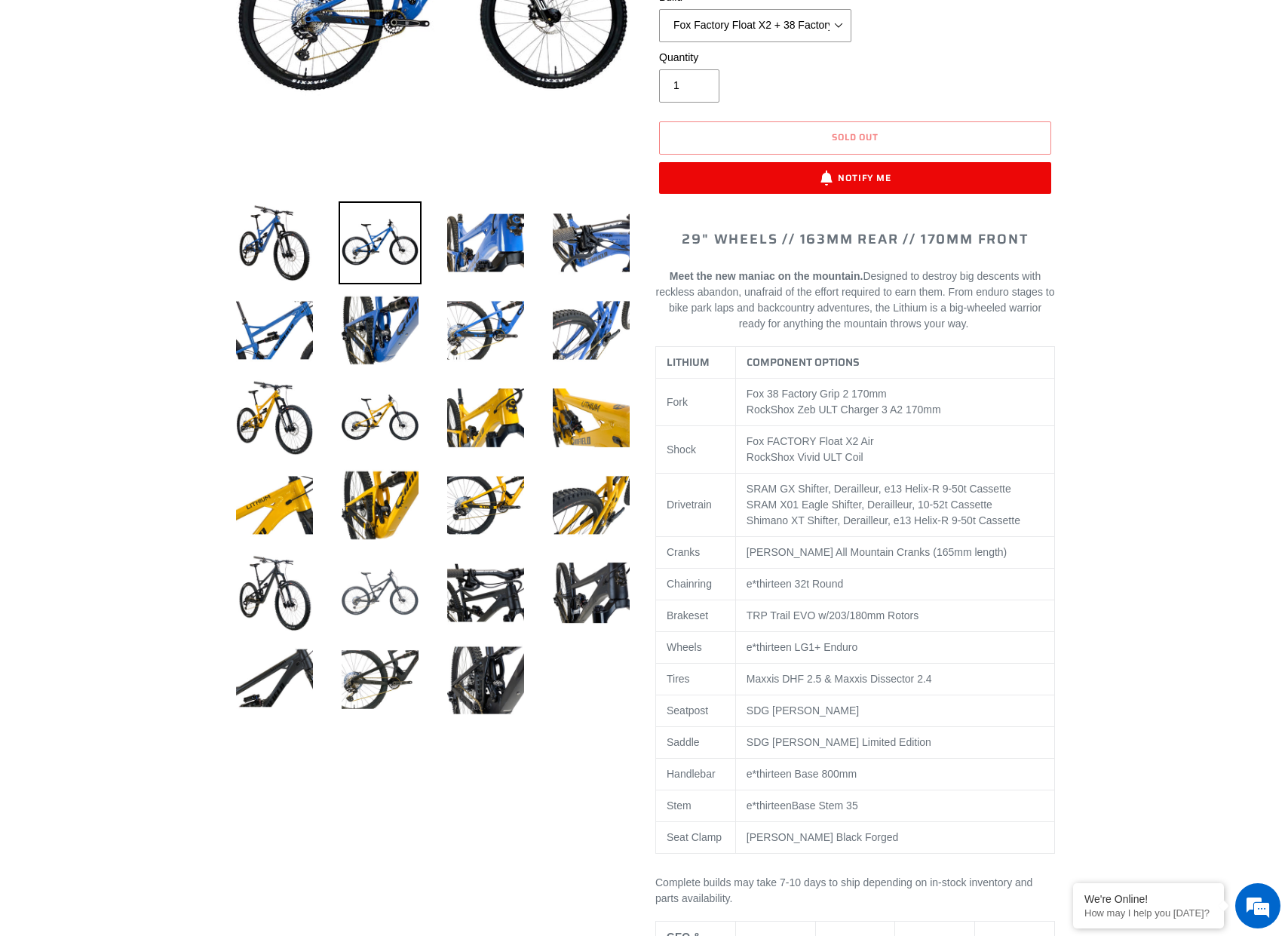
click at [398, 595] on img at bounding box center [380, 592] width 83 height 83
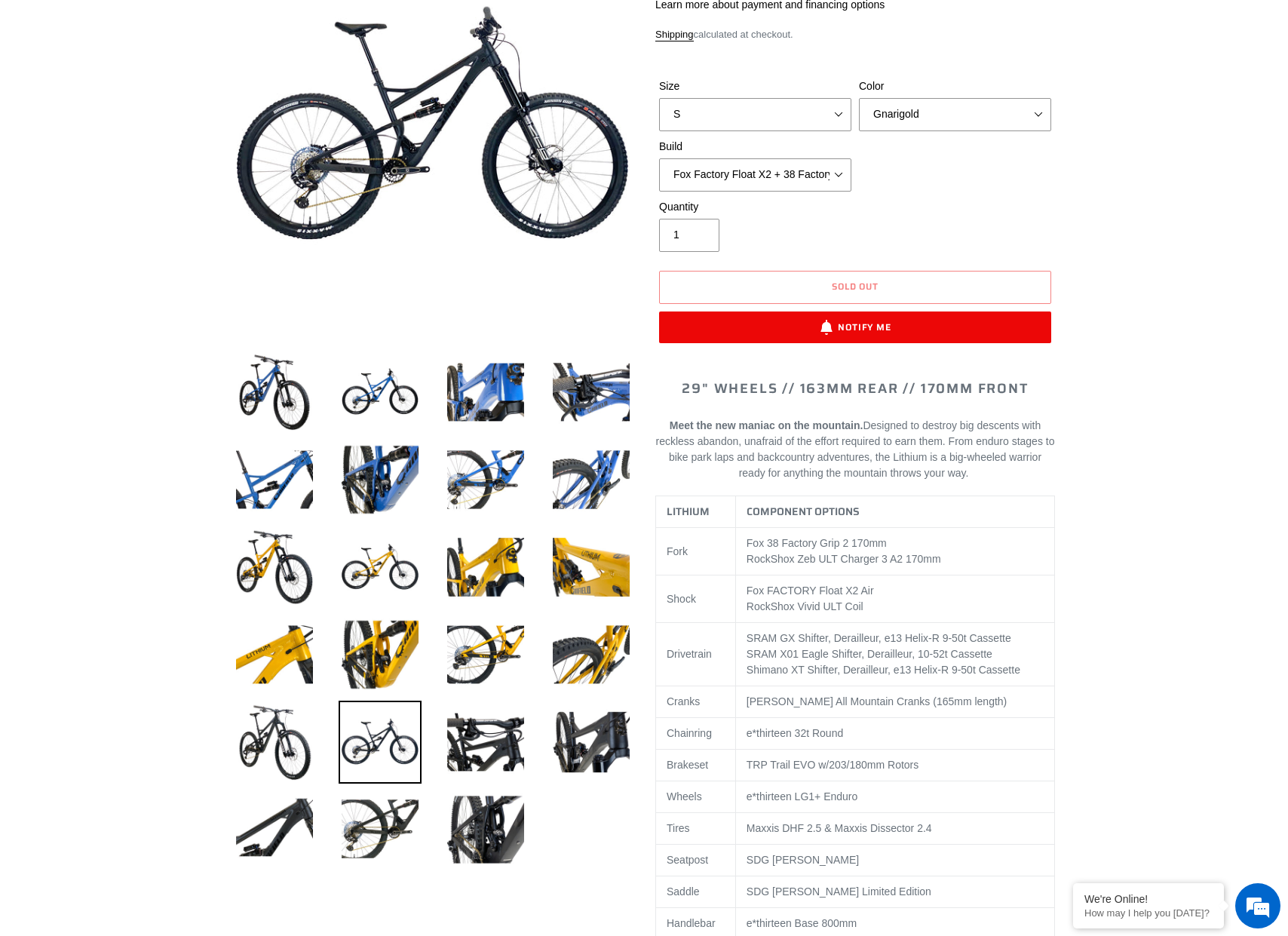
scroll to position [154, 0]
